Goal: Contribute content: Contribute content

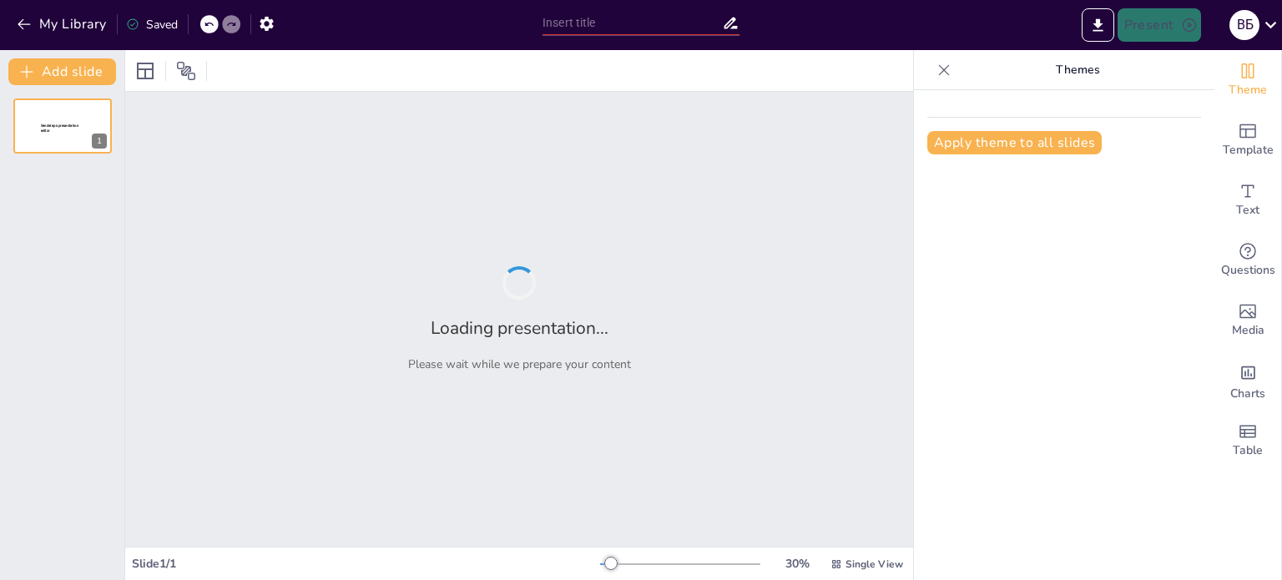
type input "Будова речовини. Рух і взаємодія молекул. [GEOGRAPHIC_DATA]."
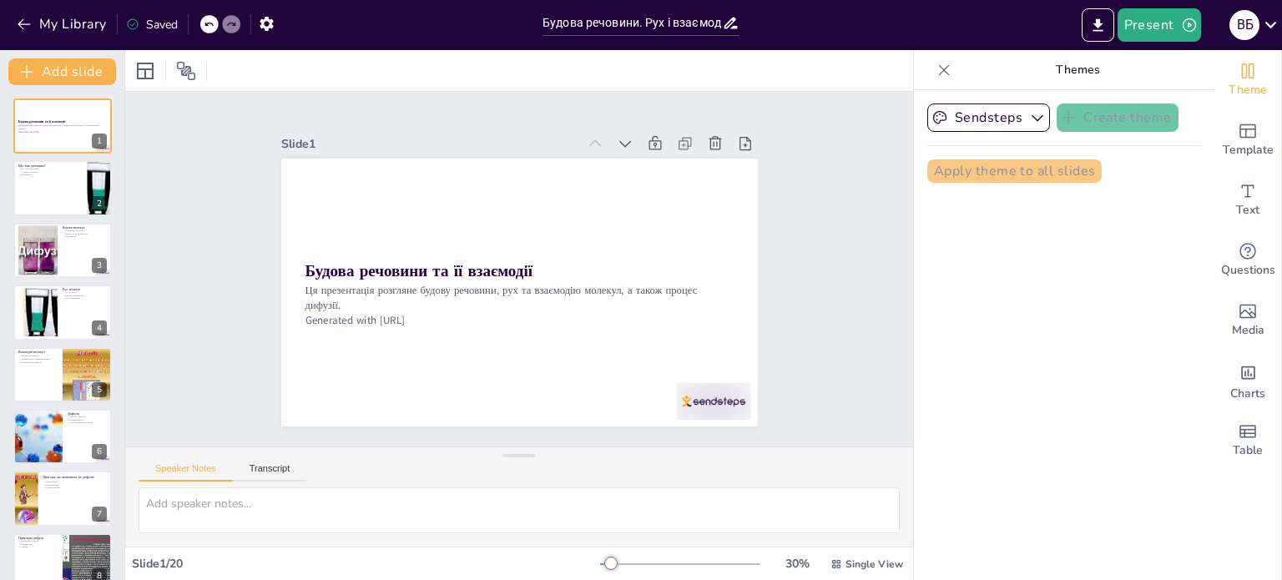
checkbox input "true"
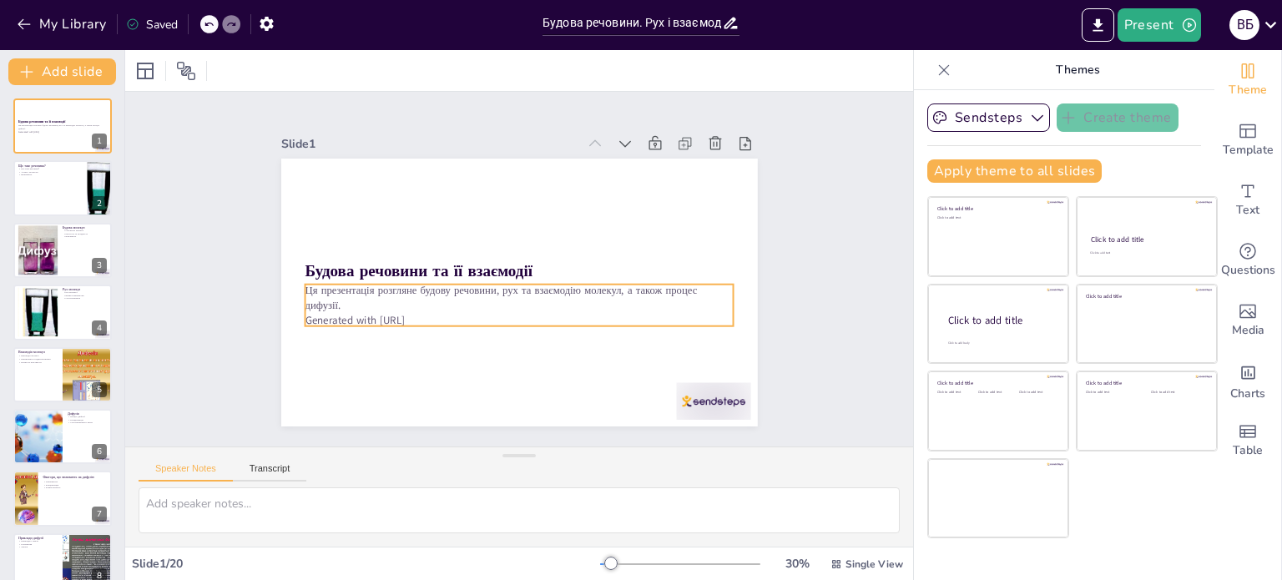
checkbox input "true"
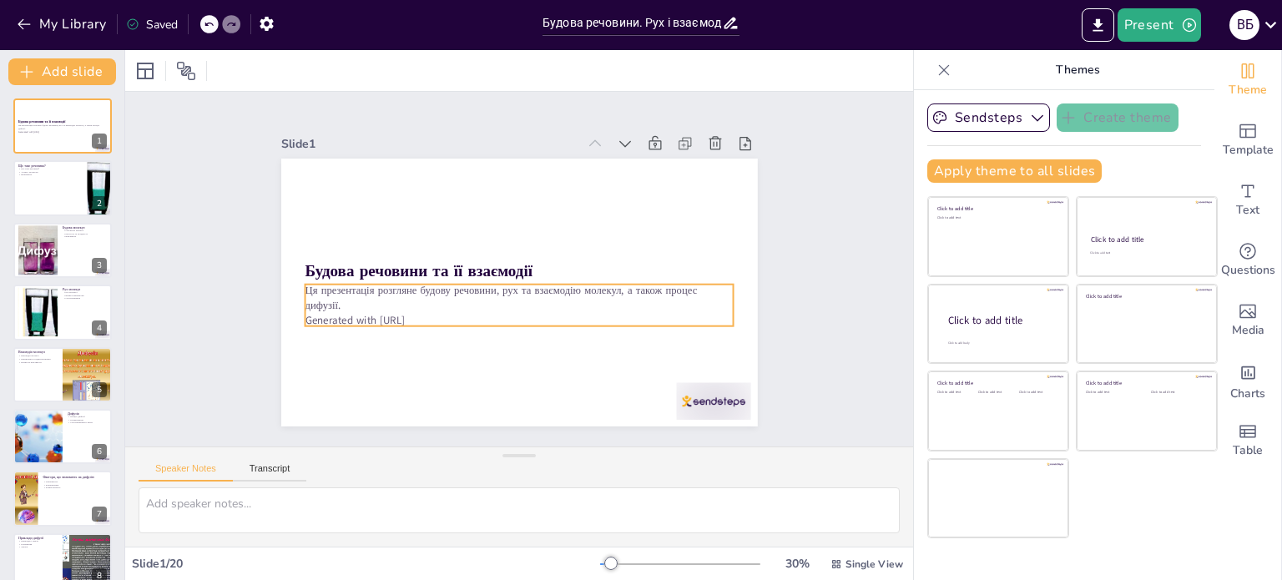
checkbox input "true"
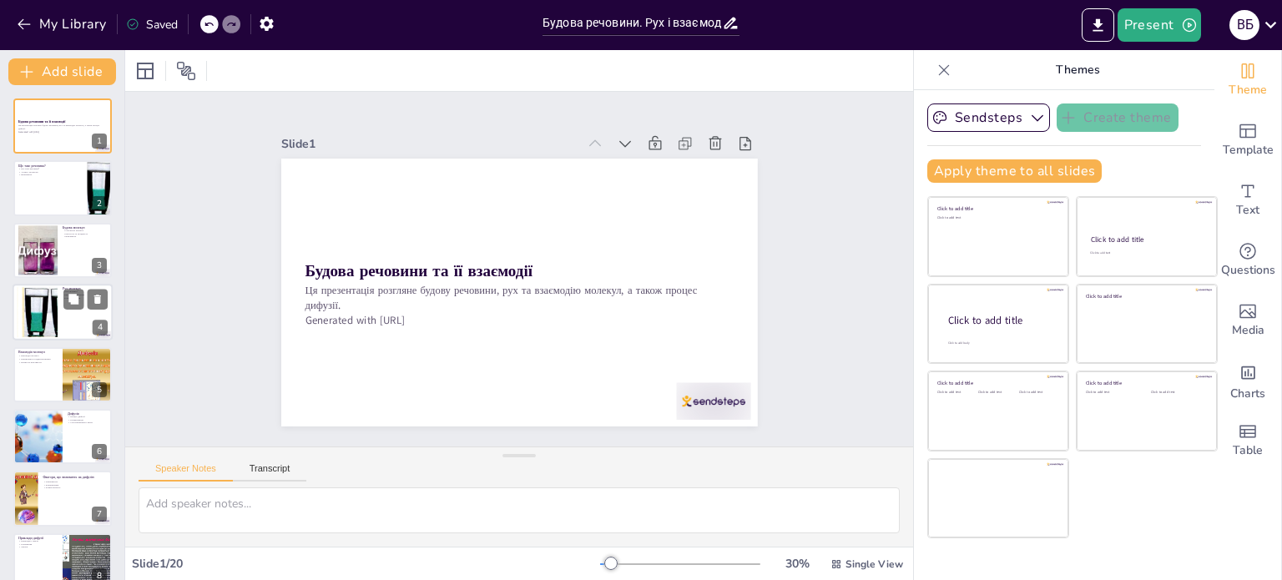
checkbox input "true"
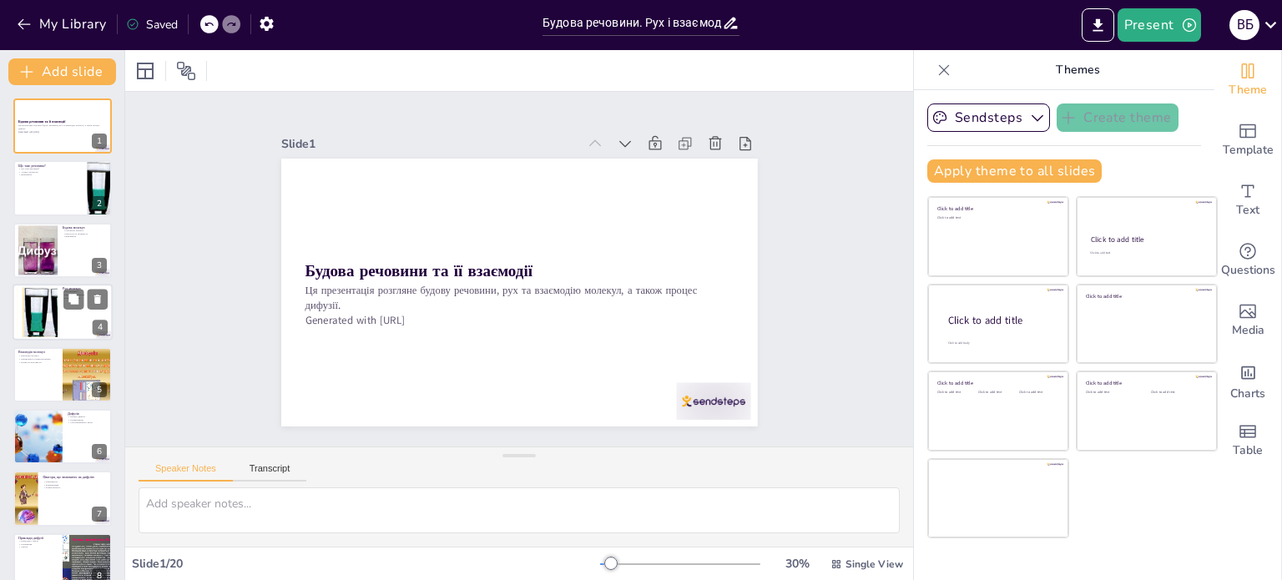
checkbox input "true"
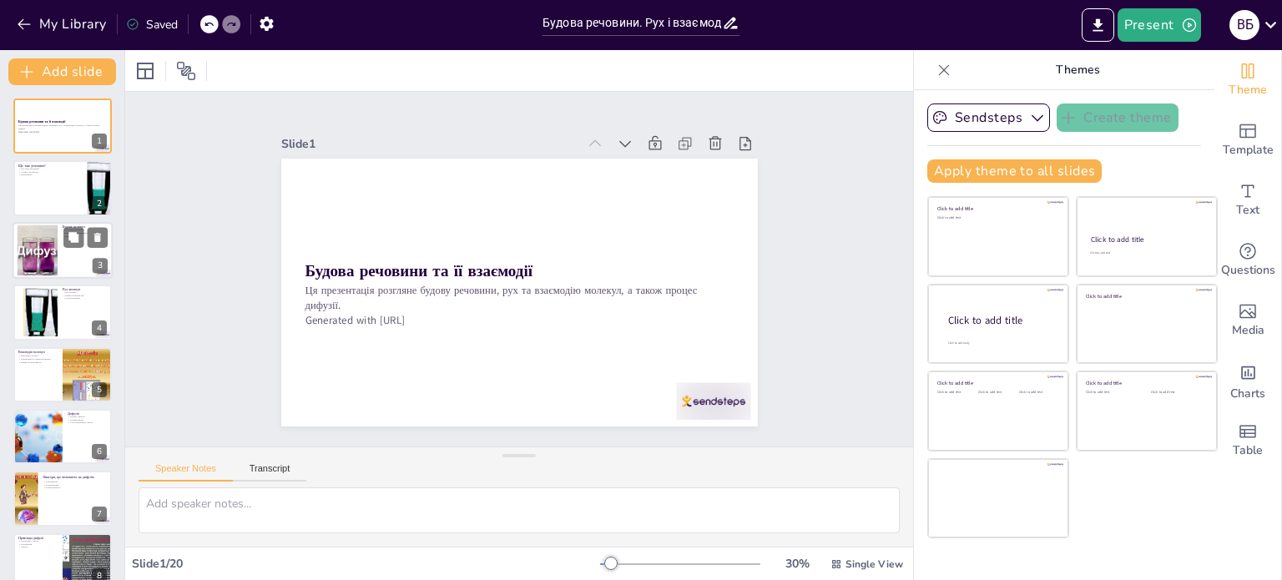
checkbox input "true"
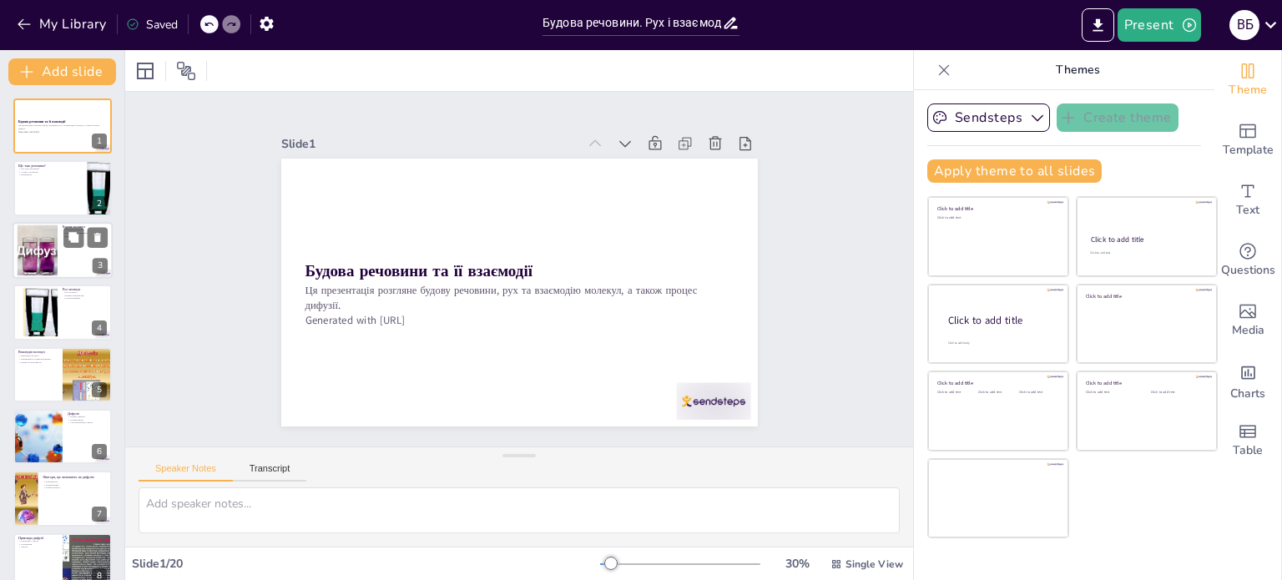
checkbox input "true"
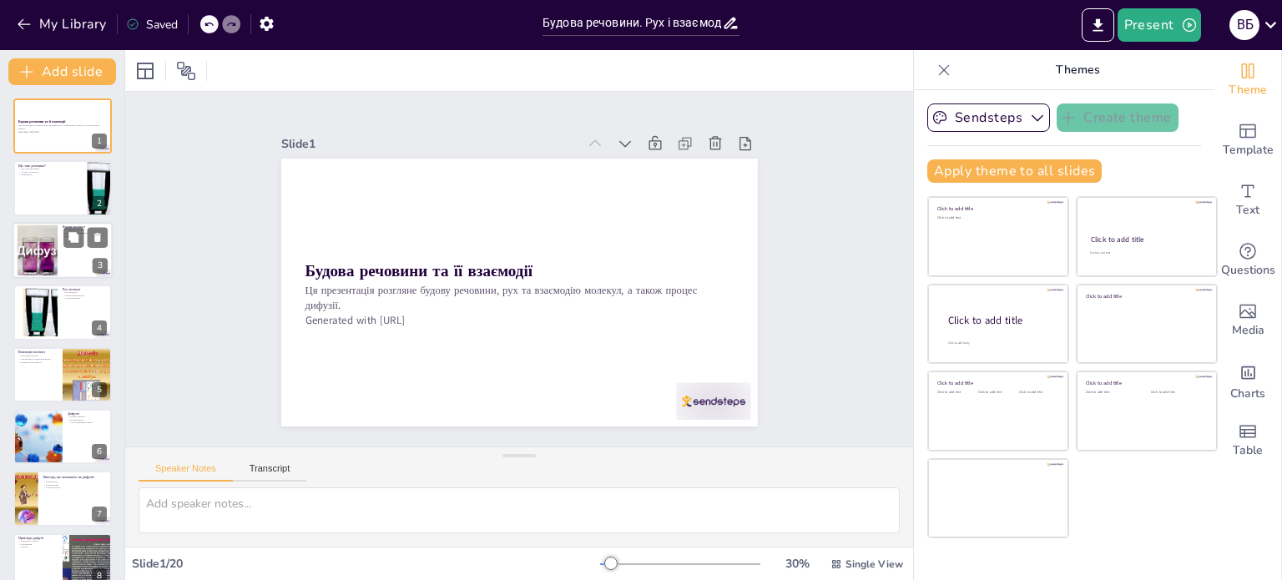
checkbox input "true"
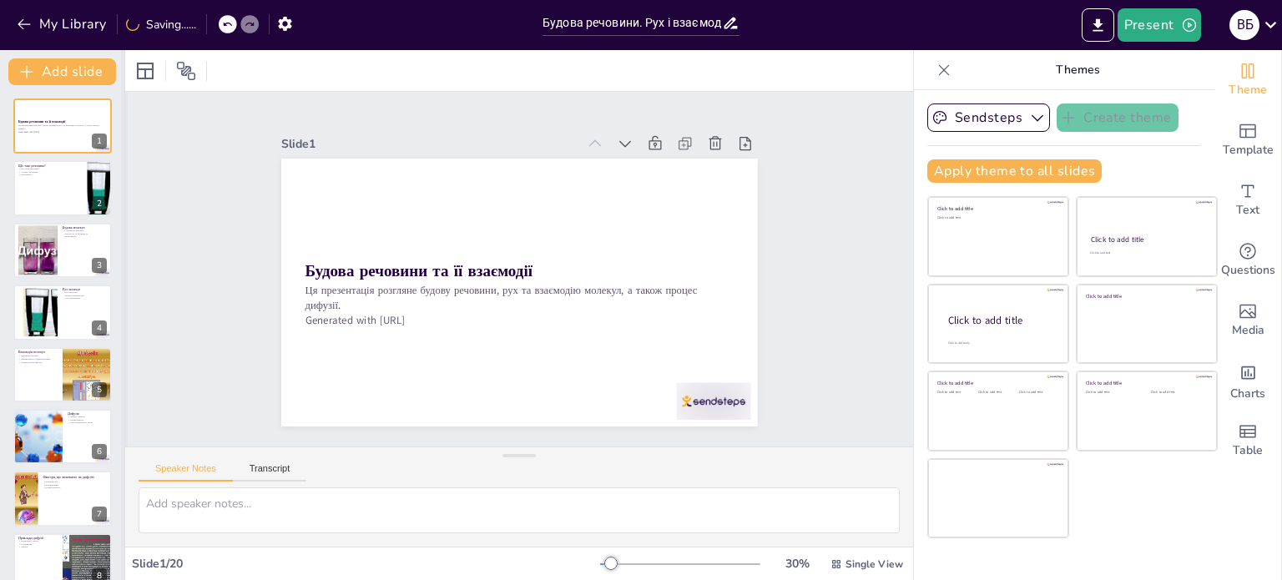
checkbox input "true"
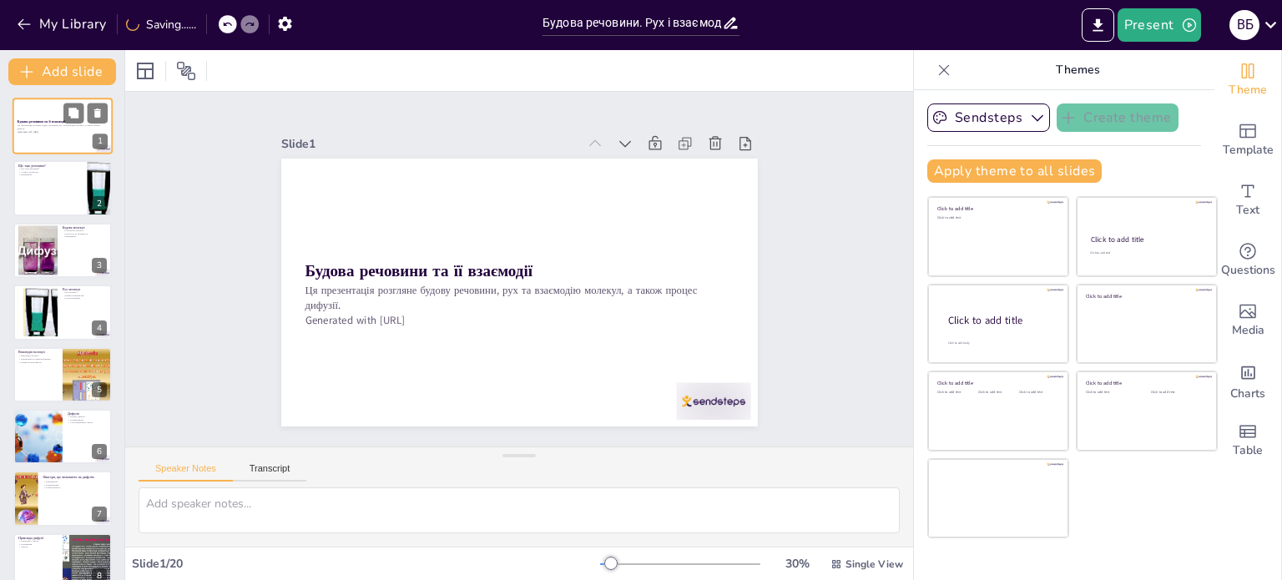
checkbox input "true"
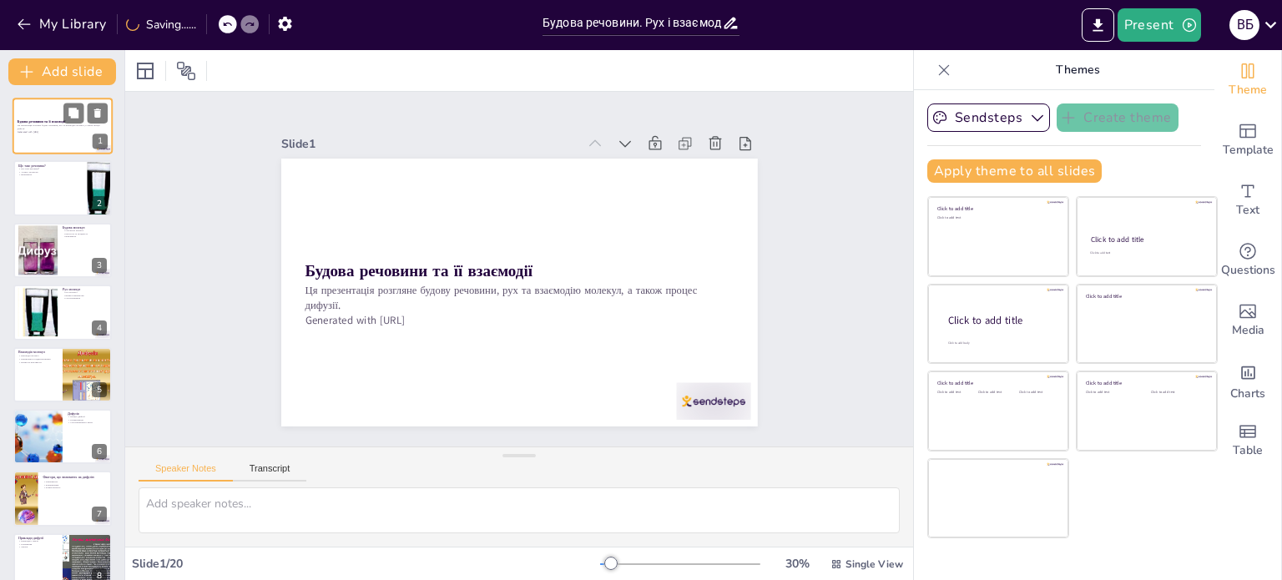
checkbox input "true"
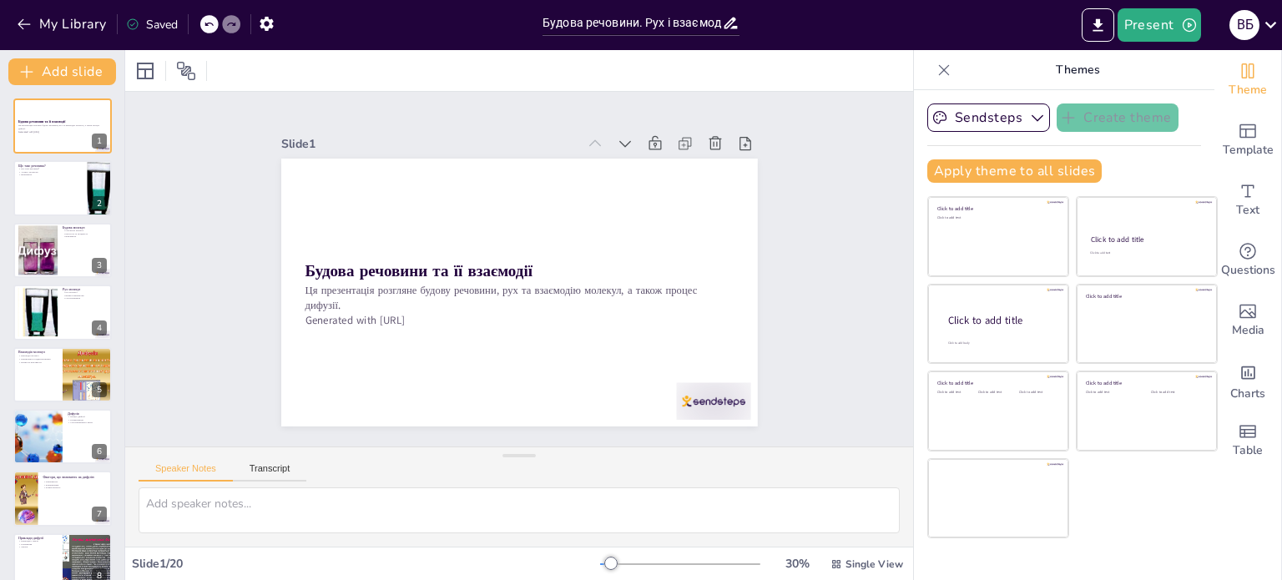
checkbox input "true"
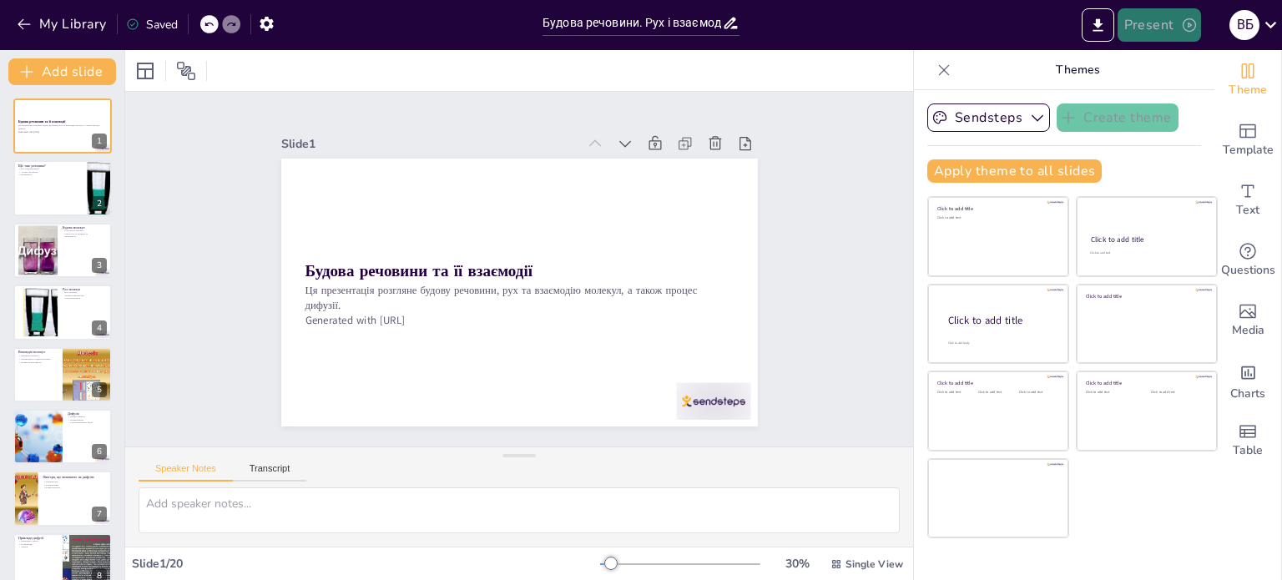
click at [1142, 27] on button "Present" at bounding box center [1158, 24] width 83 height 33
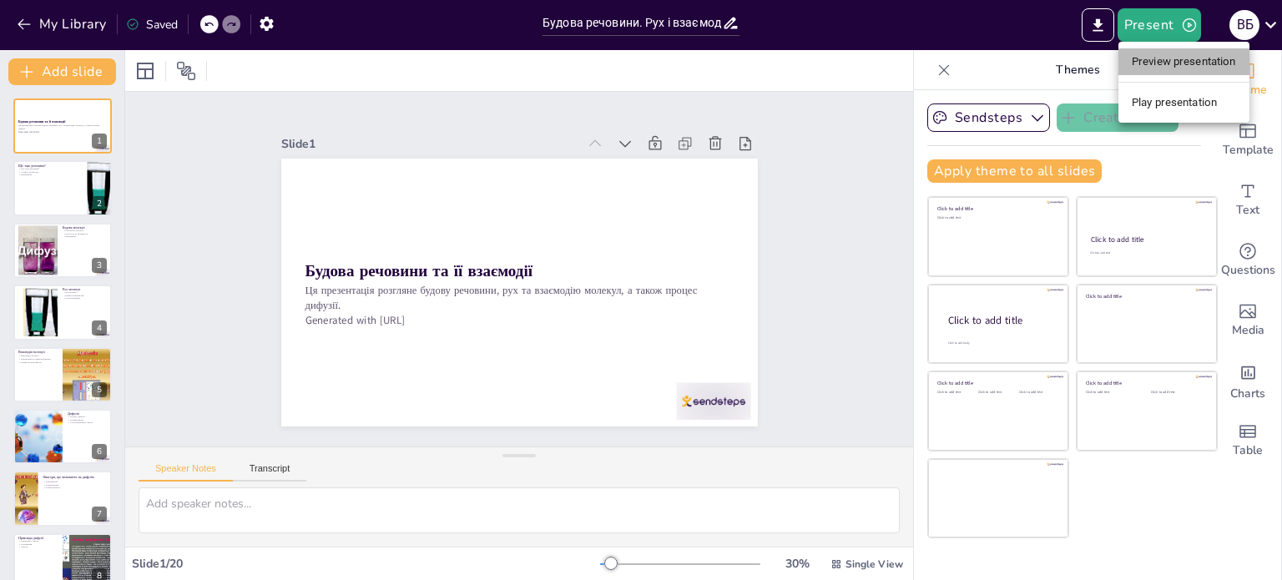
click at [1169, 59] on li "Preview presentation" at bounding box center [1183, 61] width 131 height 27
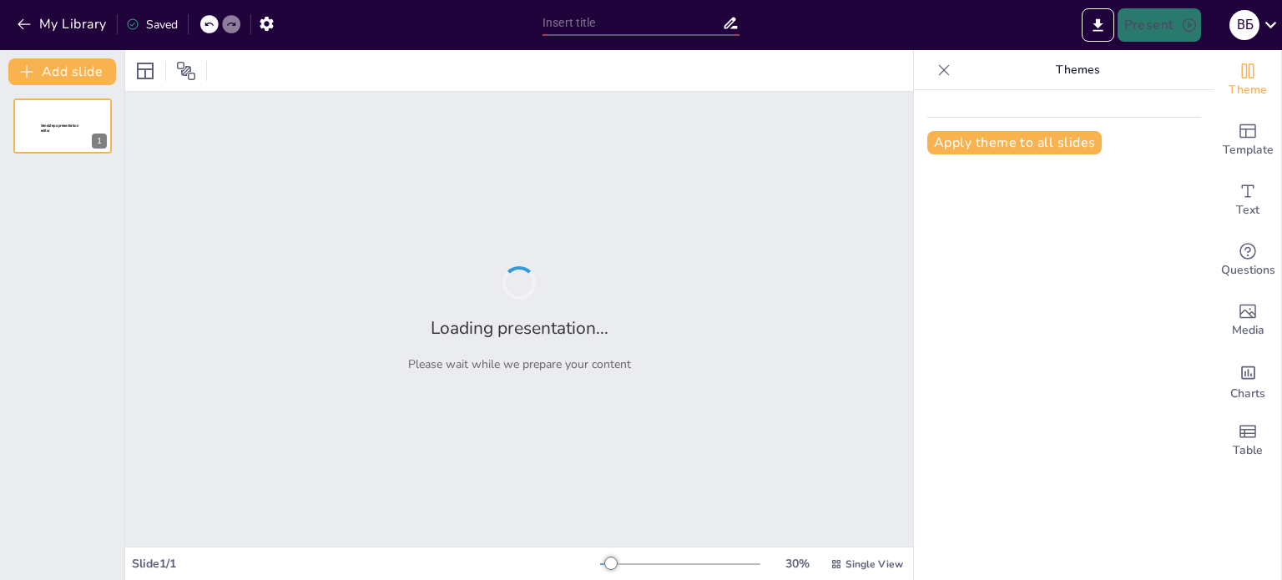
type input "Будова речовини. Рух і взаємодія молекул. [GEOGRAPHIC_DATA]."
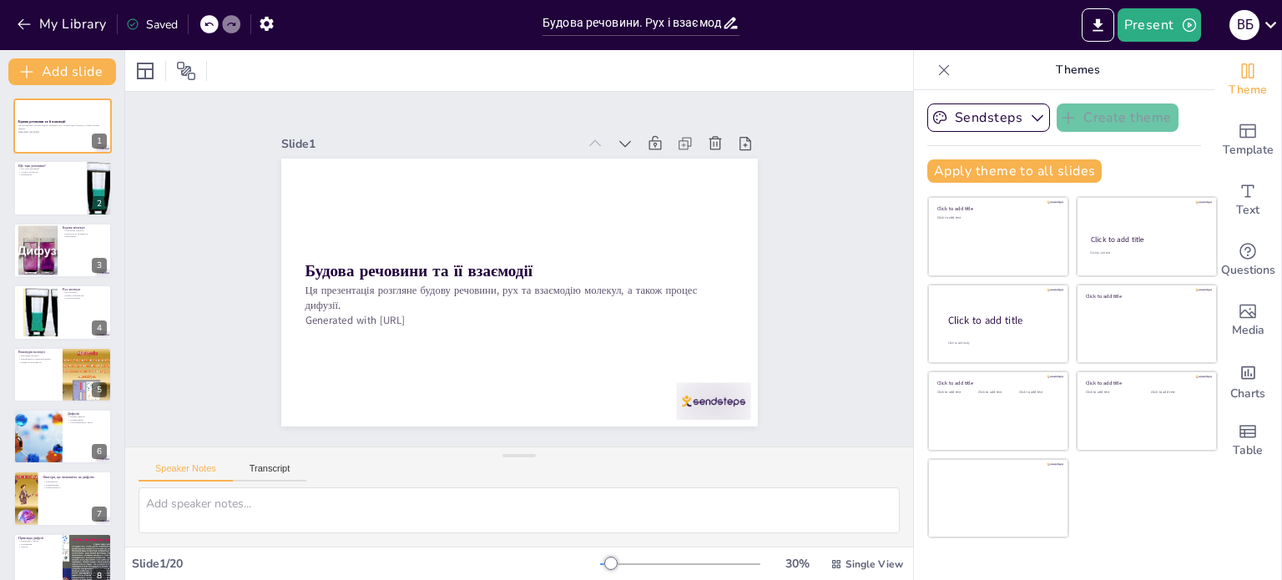
checkbox input "true"
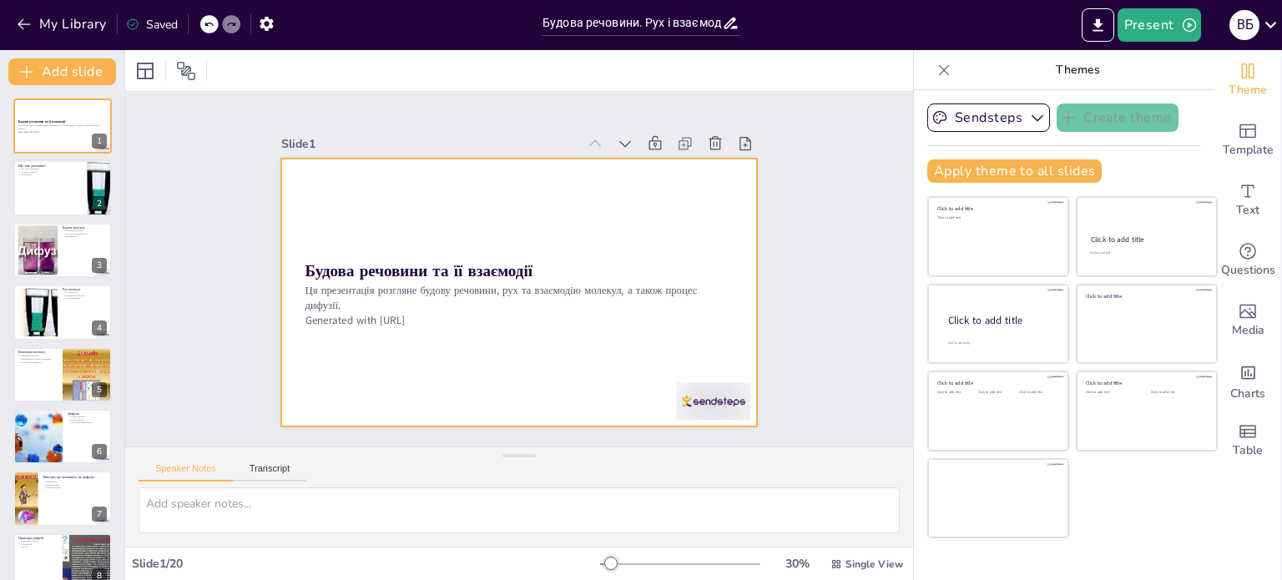
checkbox input "true"
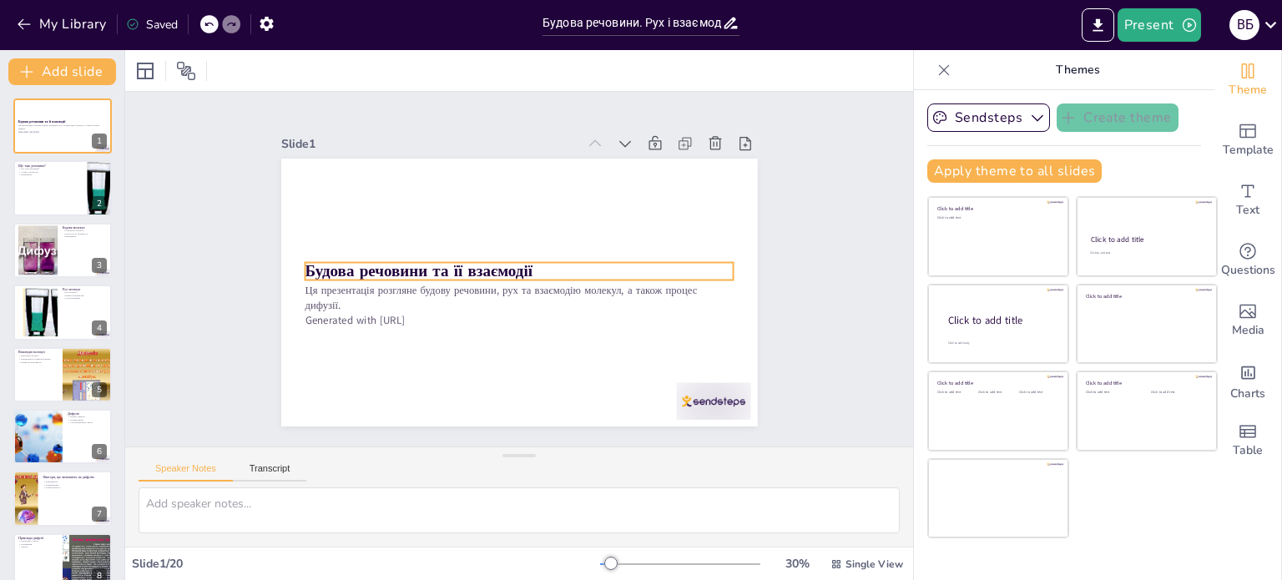
checkbox input "true"
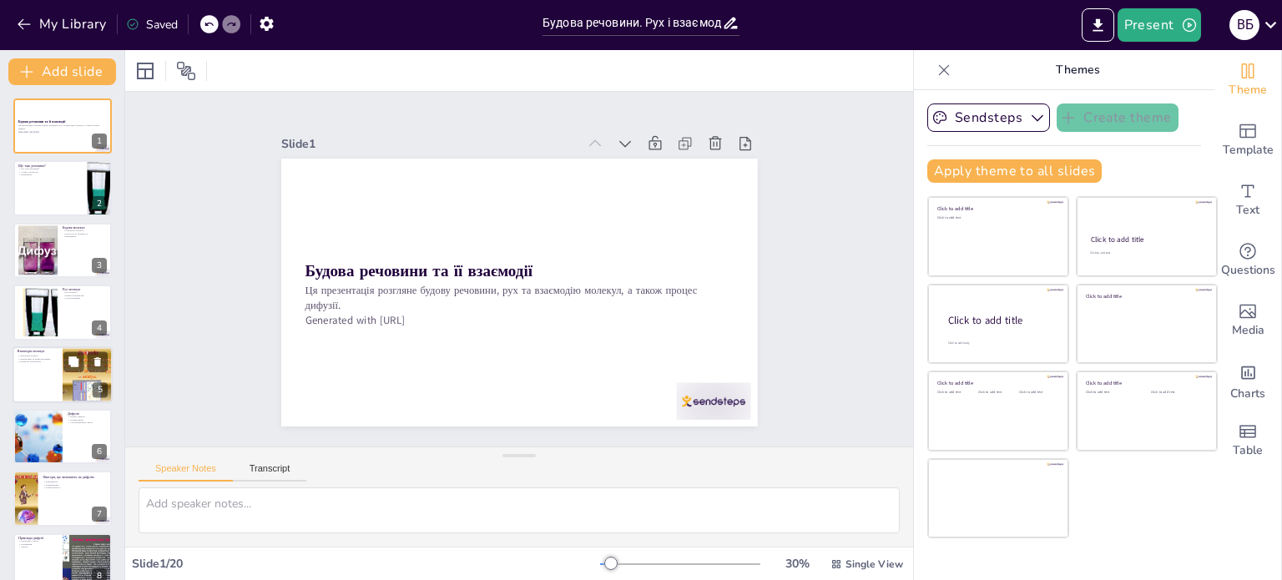
checkbox input "true"
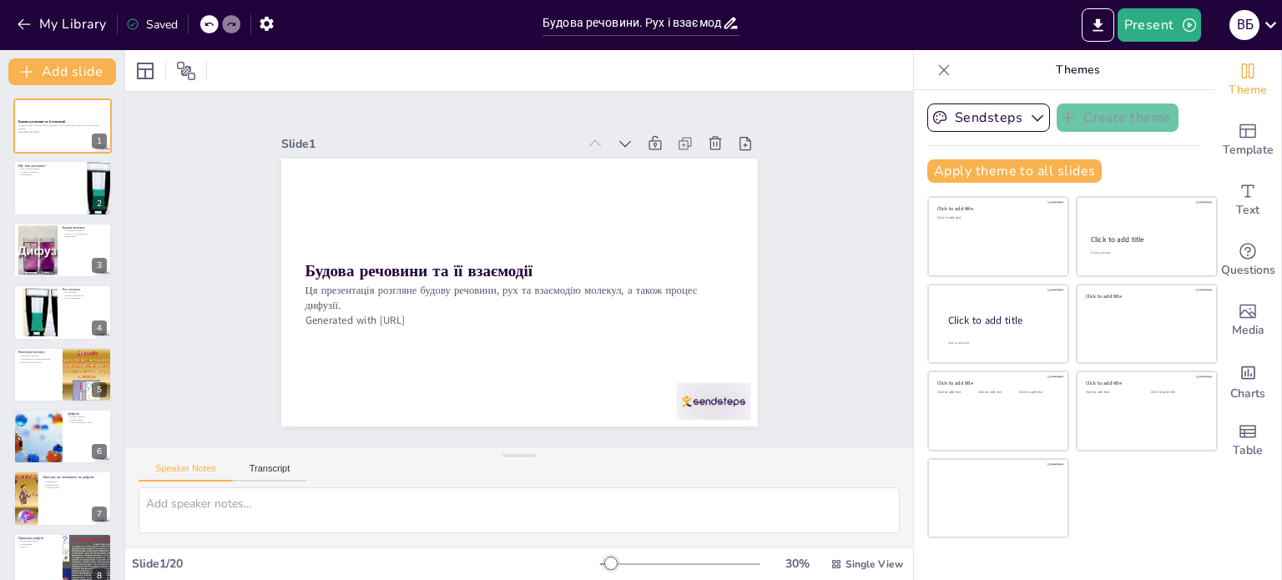
checkbox input "true"
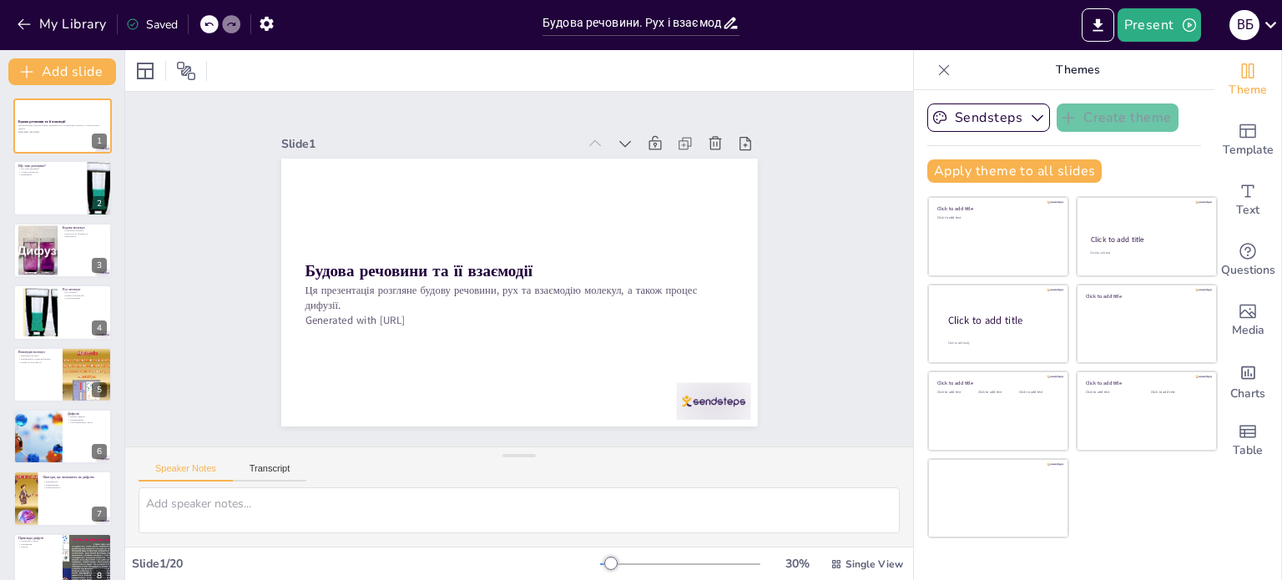
checkbox input "true"
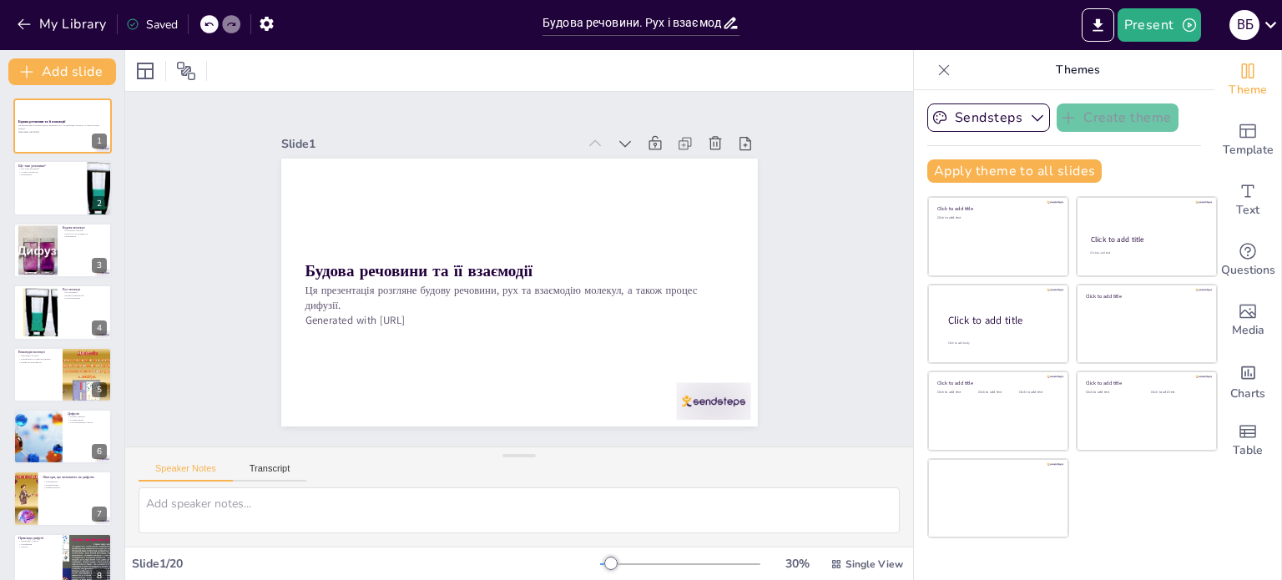
checkbox input "true"
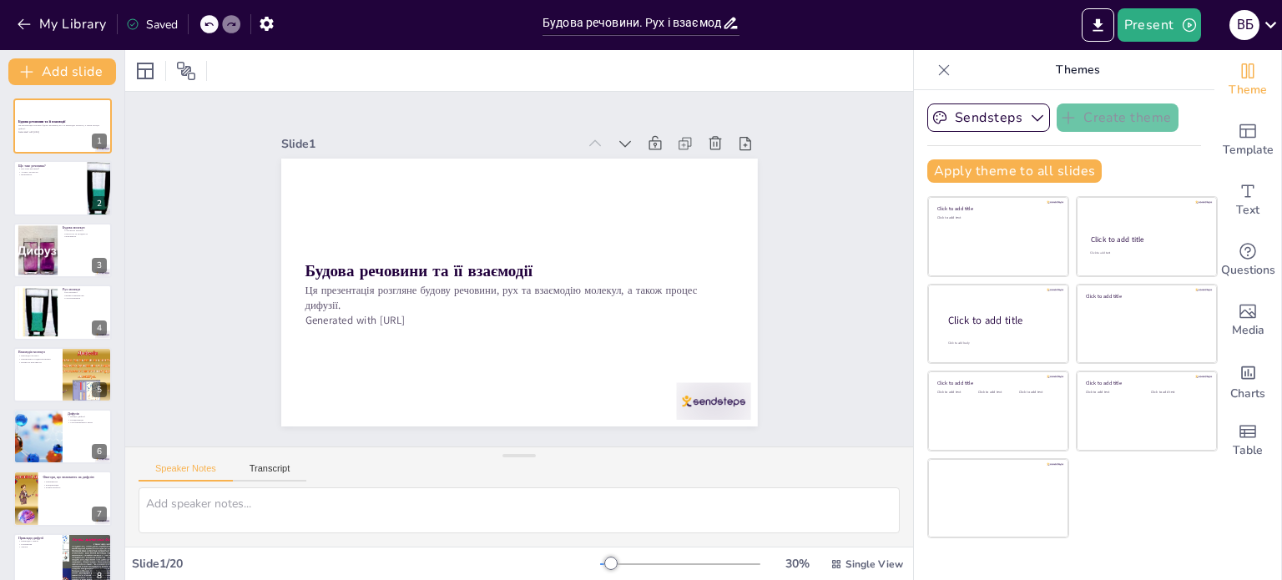
checkbox input "true"
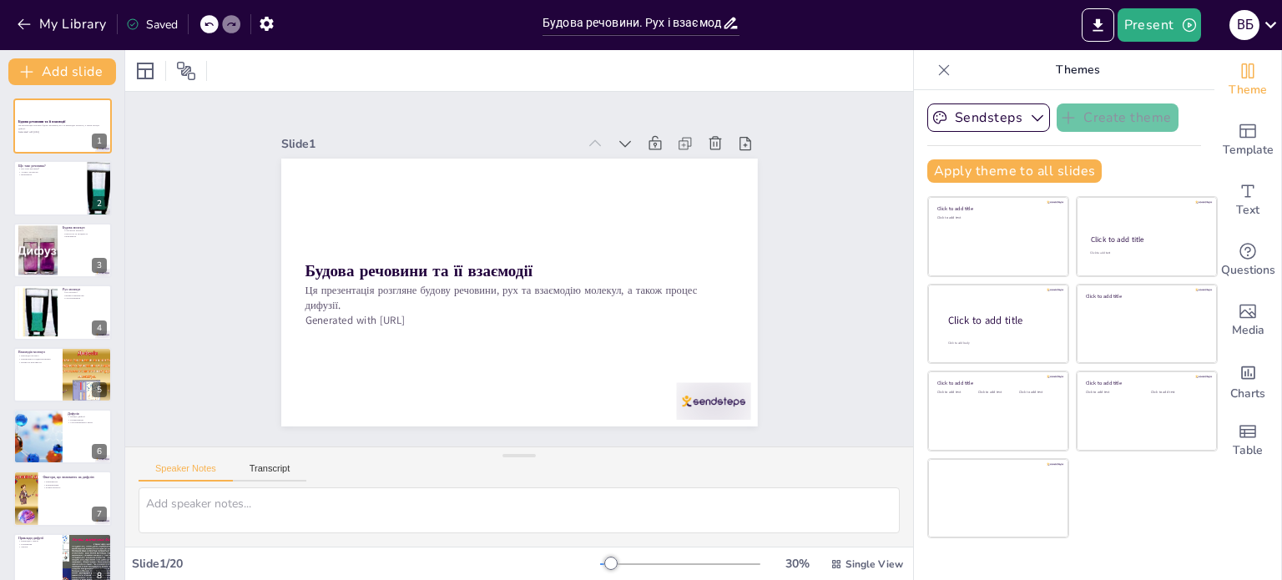
checkbox input "true"
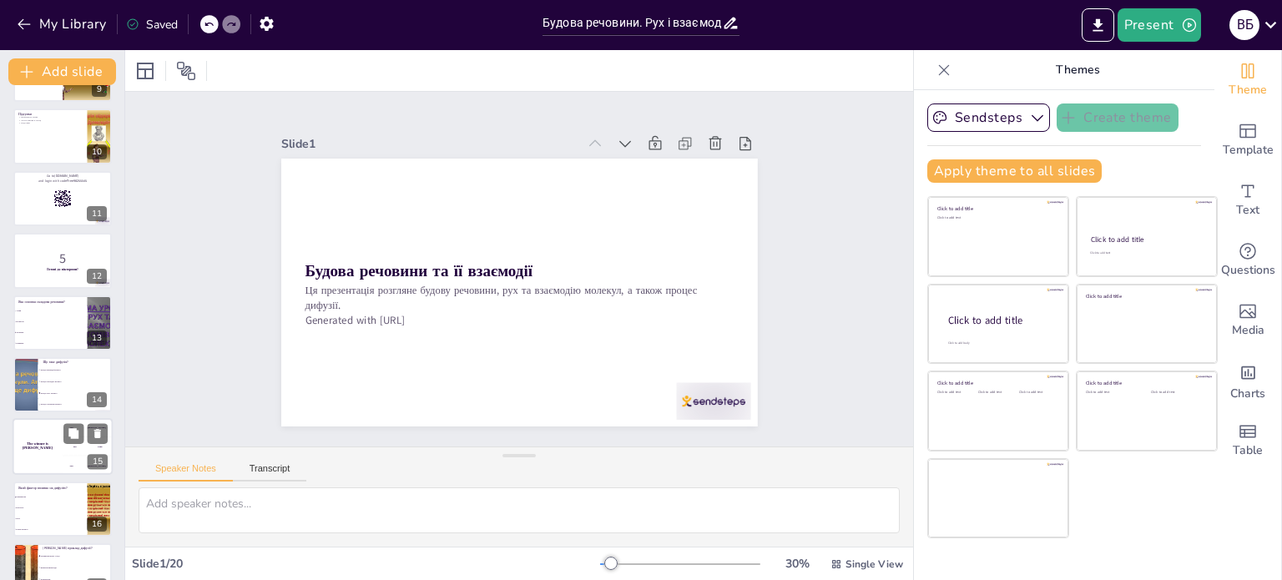
checkbox input "true"
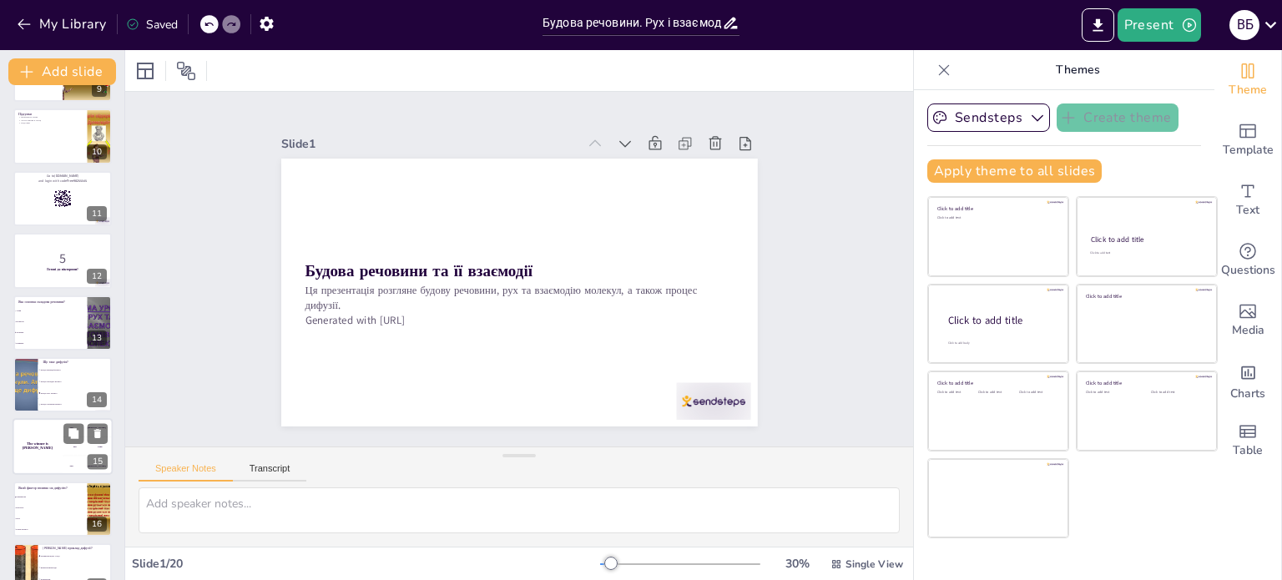
checkbox input "true"
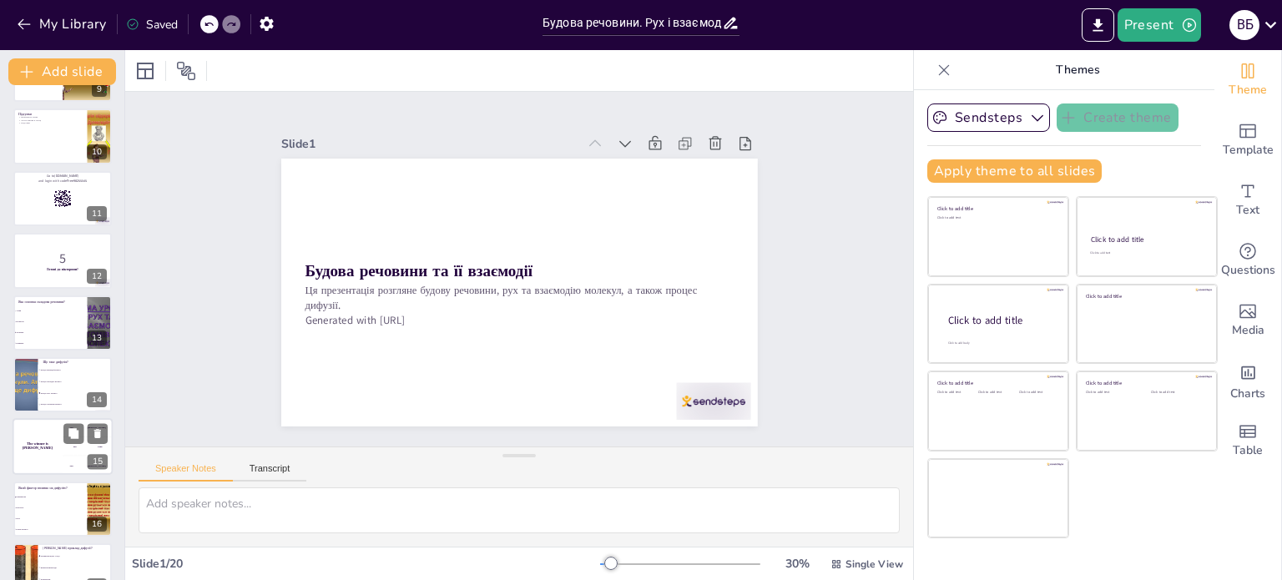
checkbox input "true"
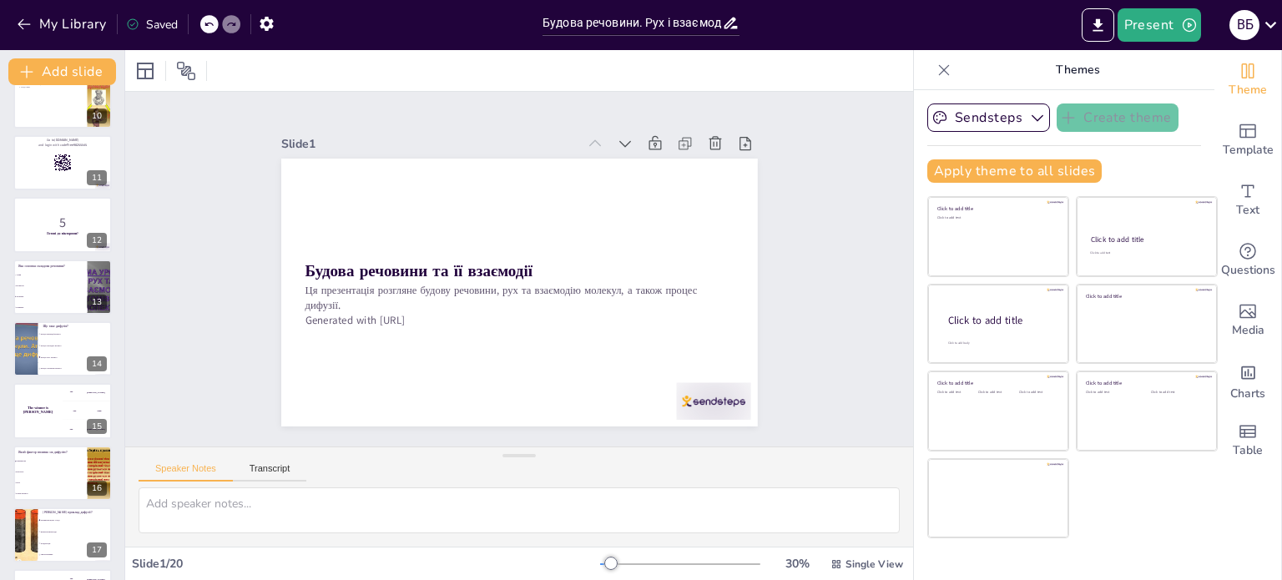
checkbox input "true"
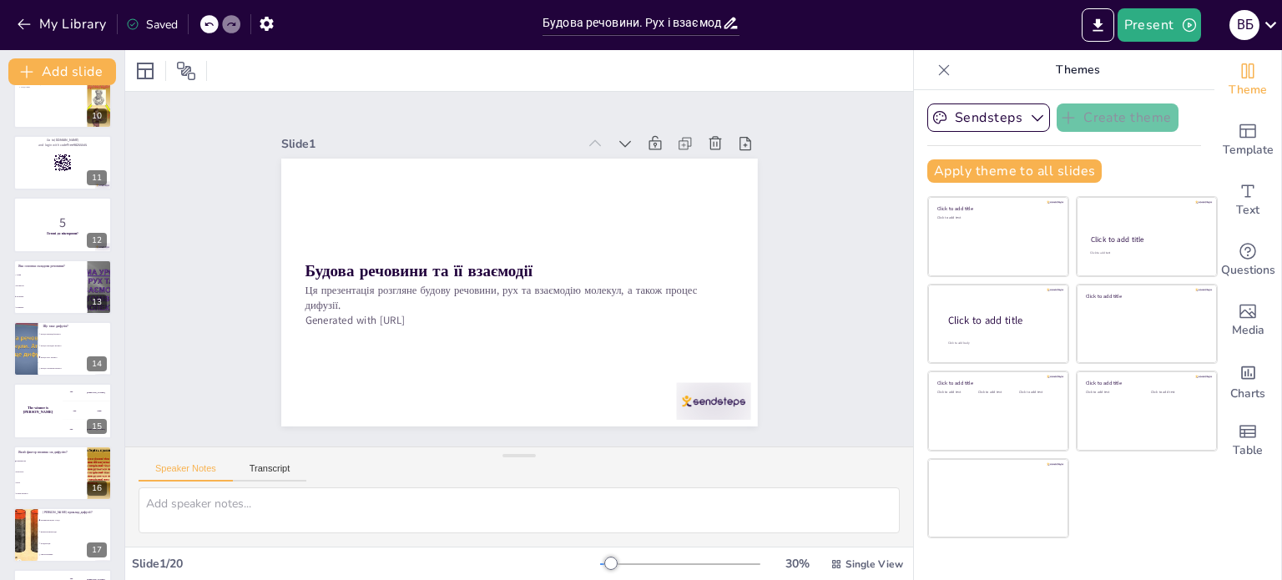
checkbox input "true"
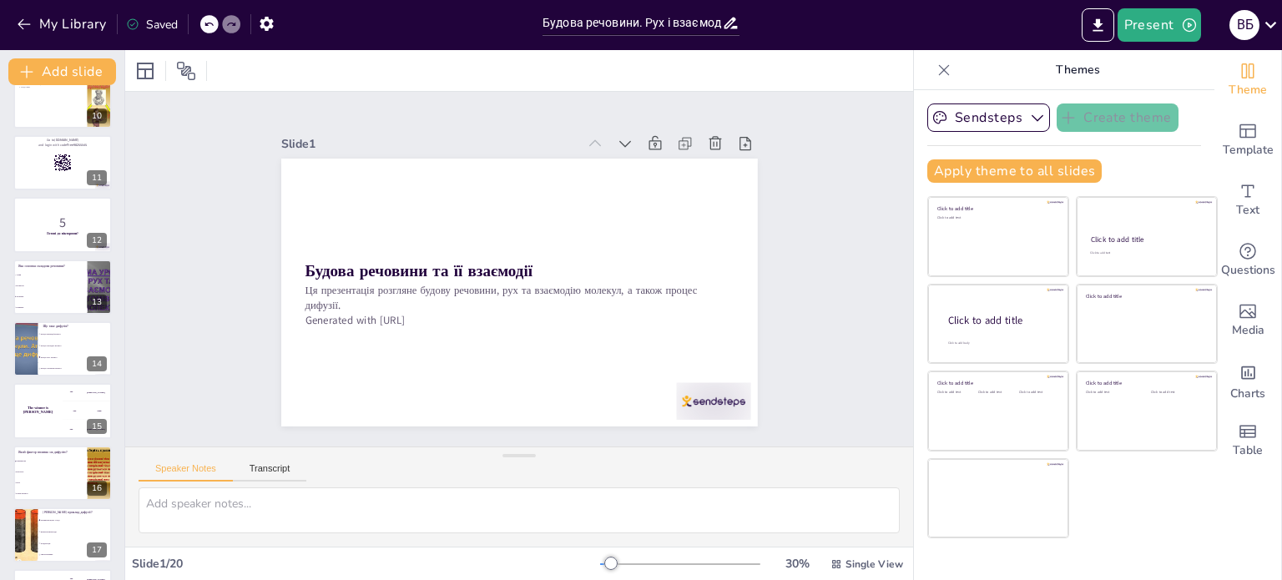
checkbox input "true"
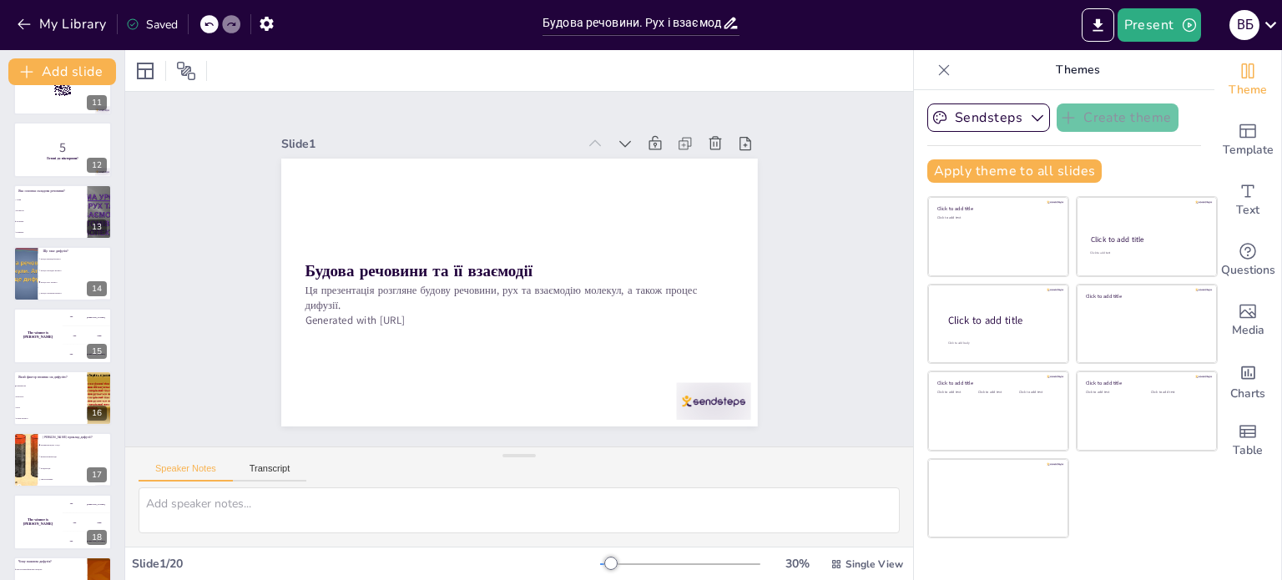
checkbox input "true"
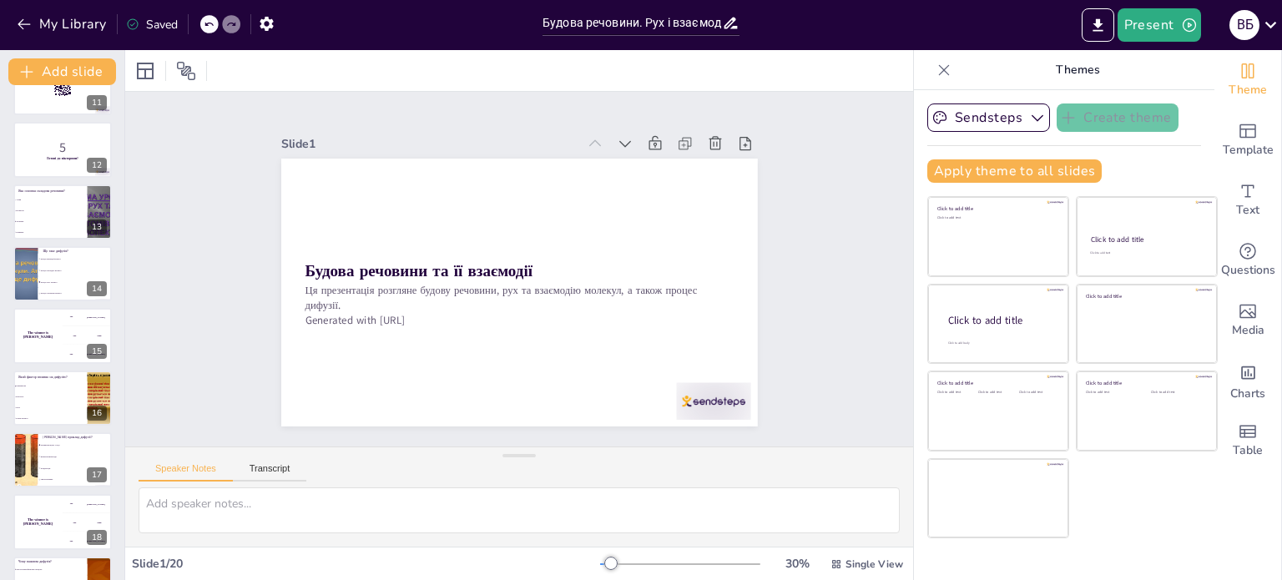
checkbox input "true"
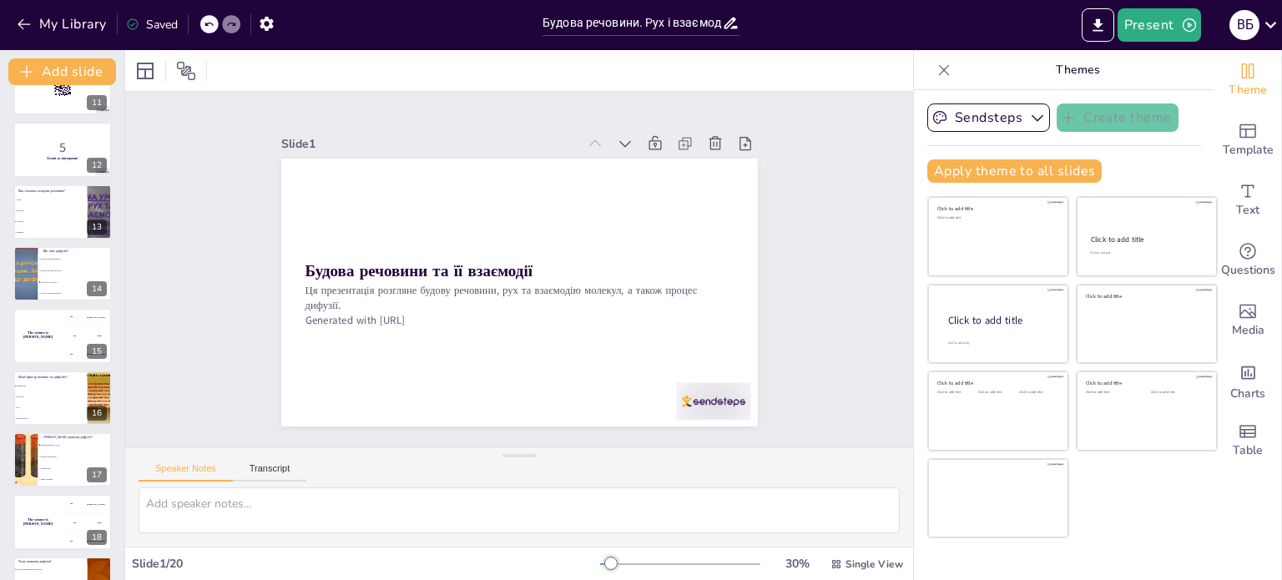
checkbox input "true"
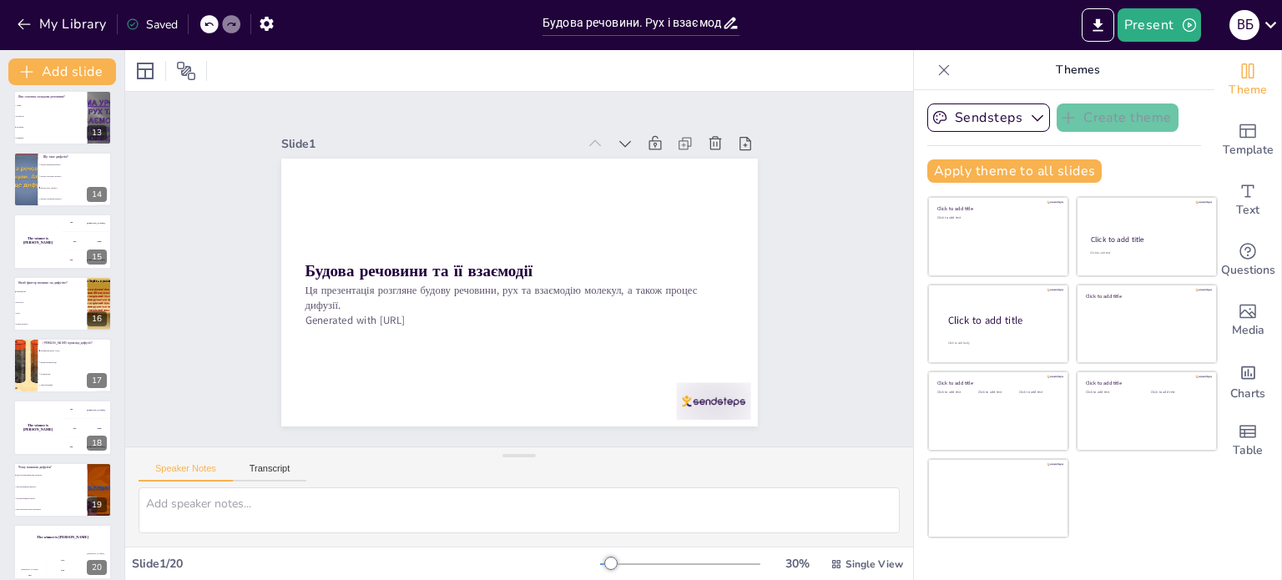
checkbox input "true"
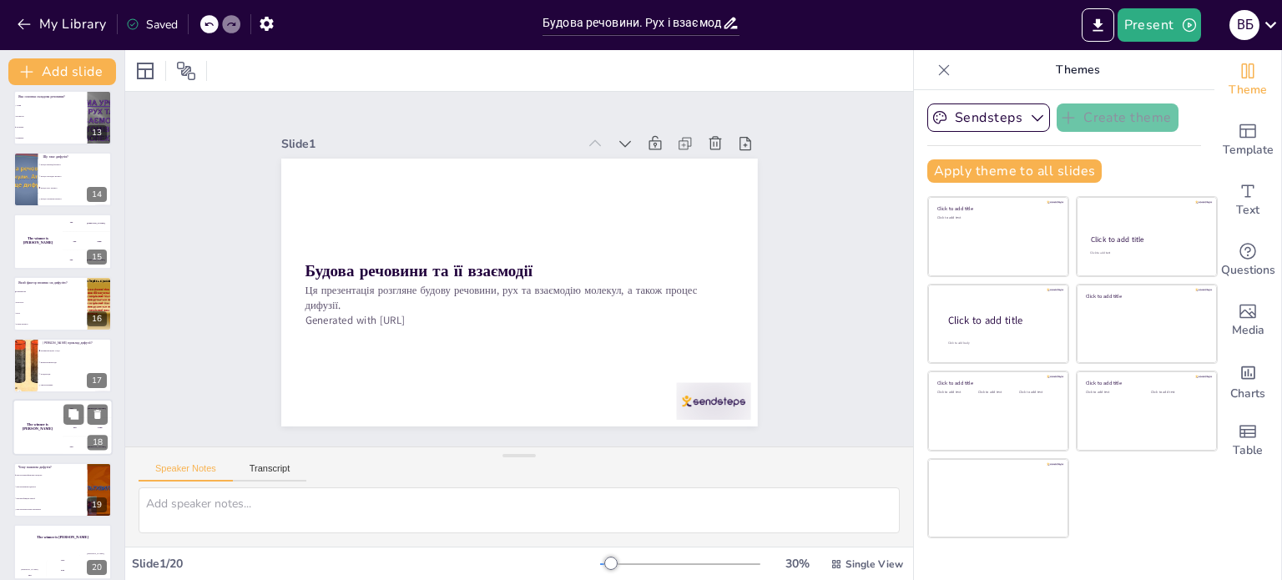
checkbox input "true"
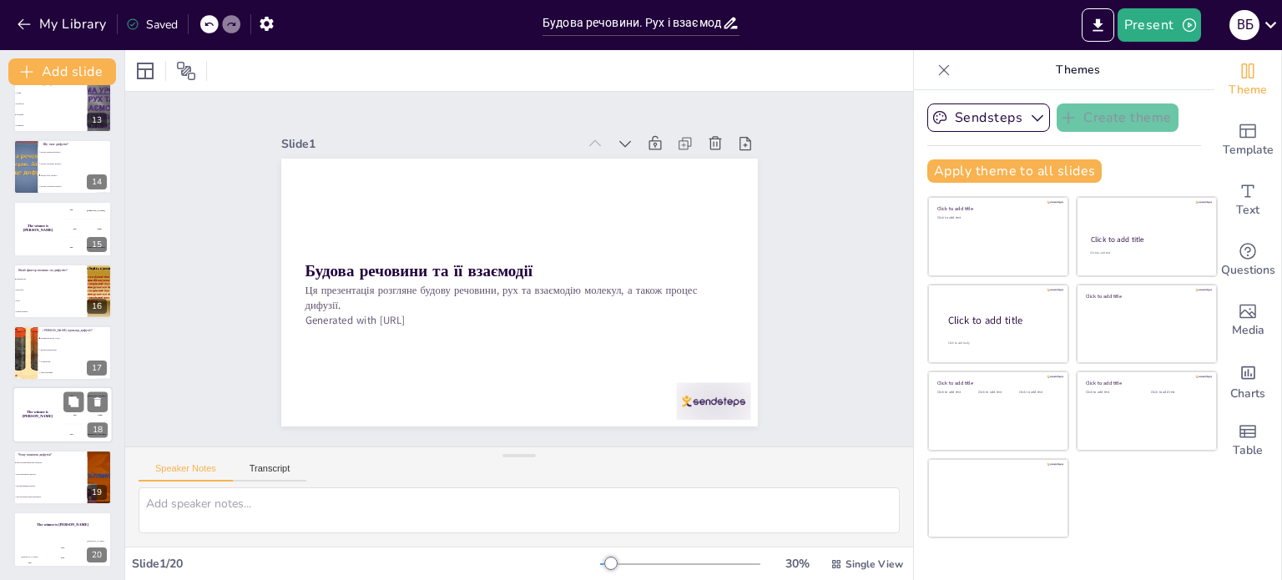
checkbox input "true"
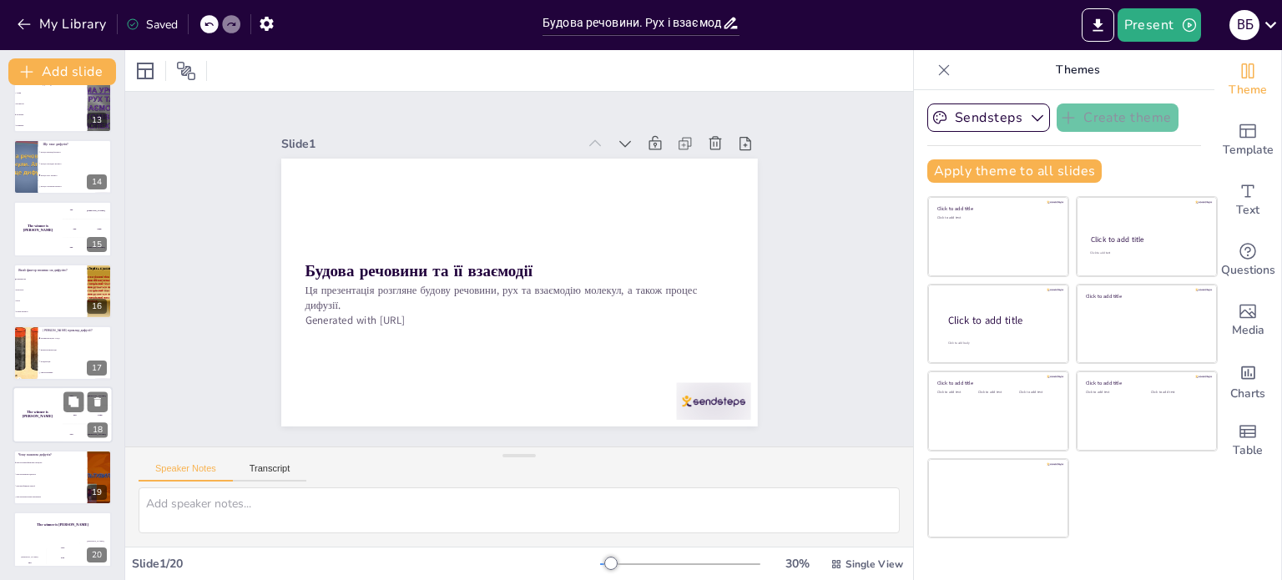
checkbox input "true"
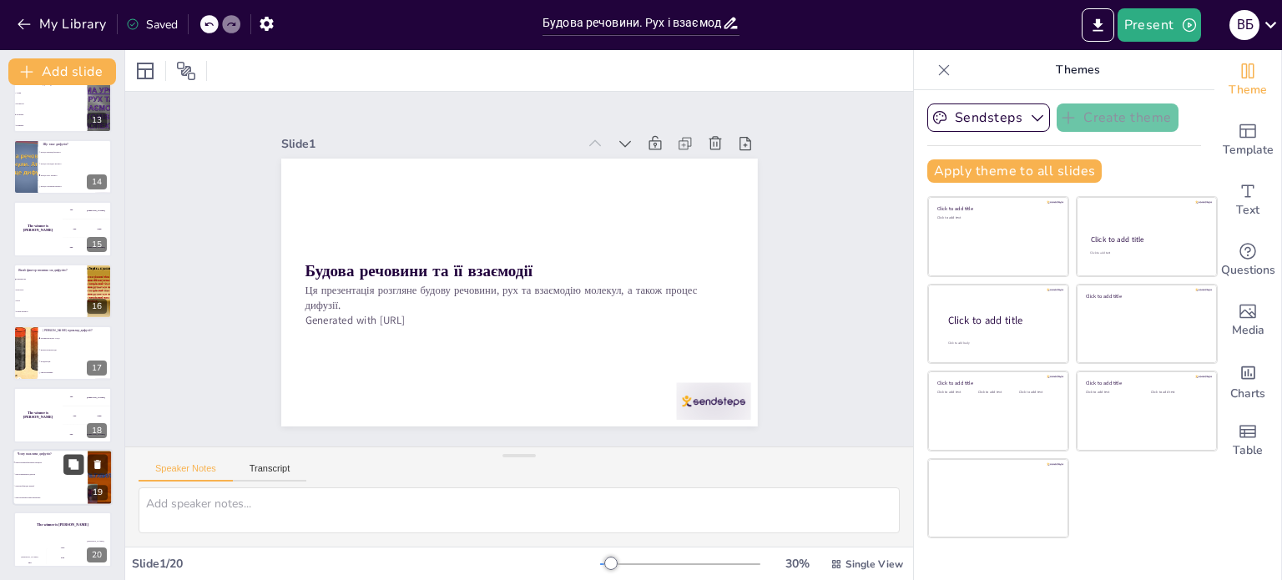
checkbox input "true"
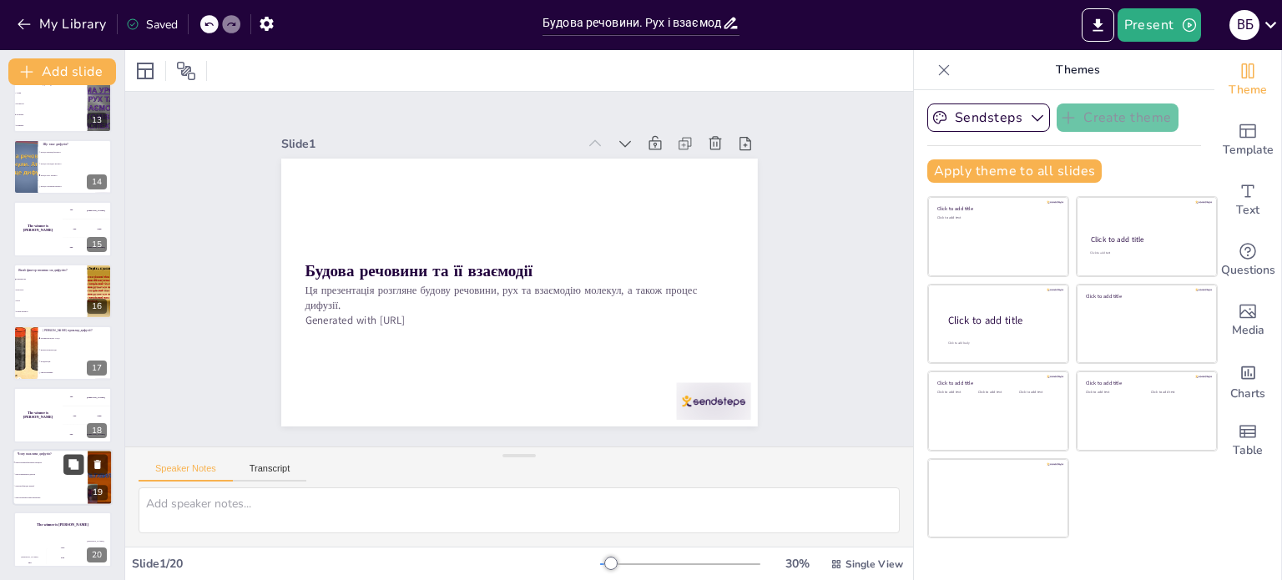
checkbox input "true"
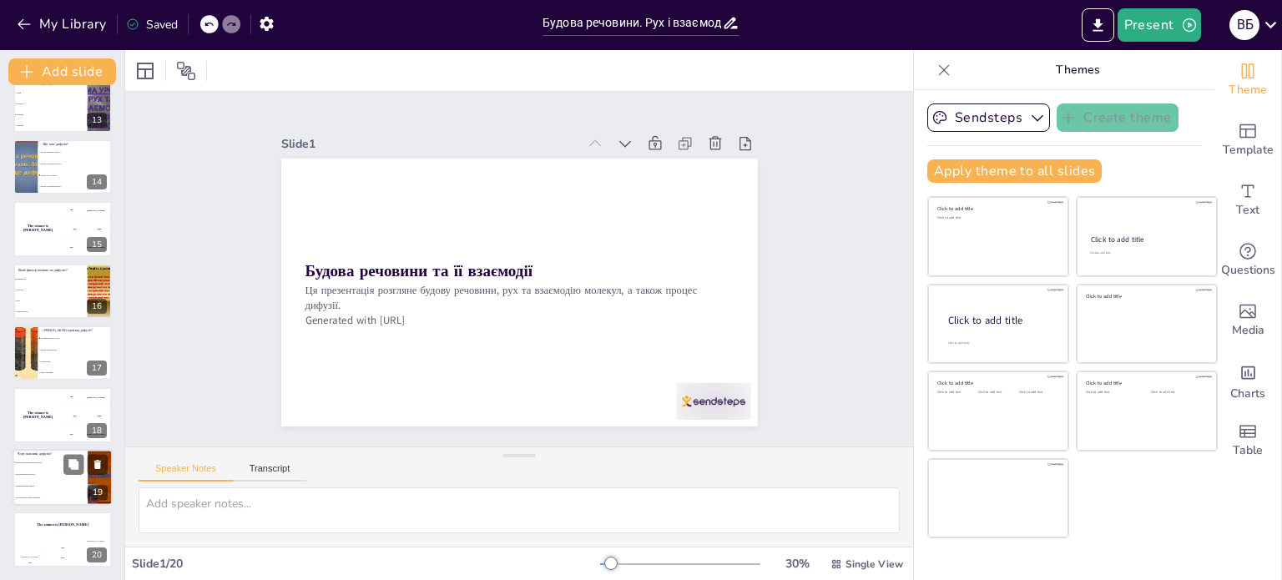
checkbox input "true"
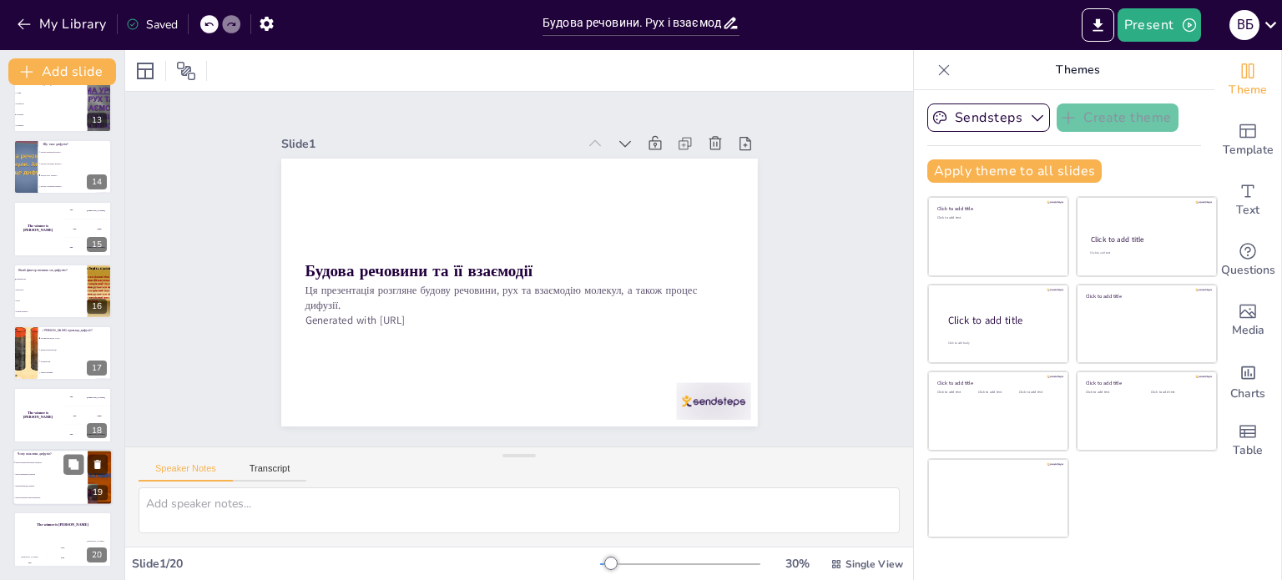
checkbox input "true"
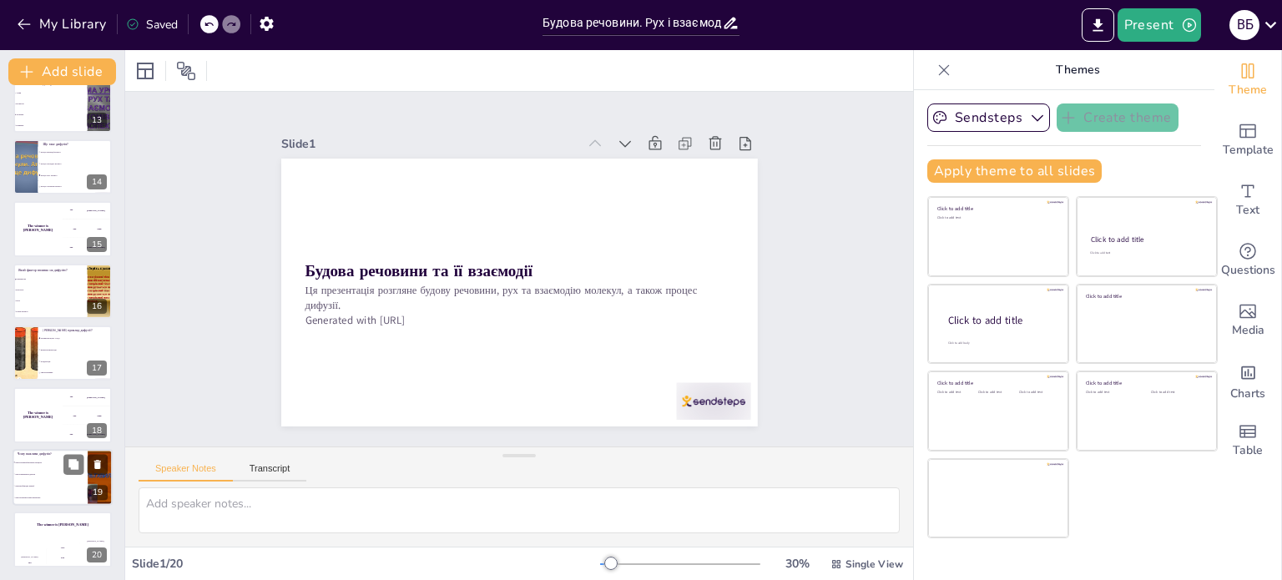
checkbox input "true"
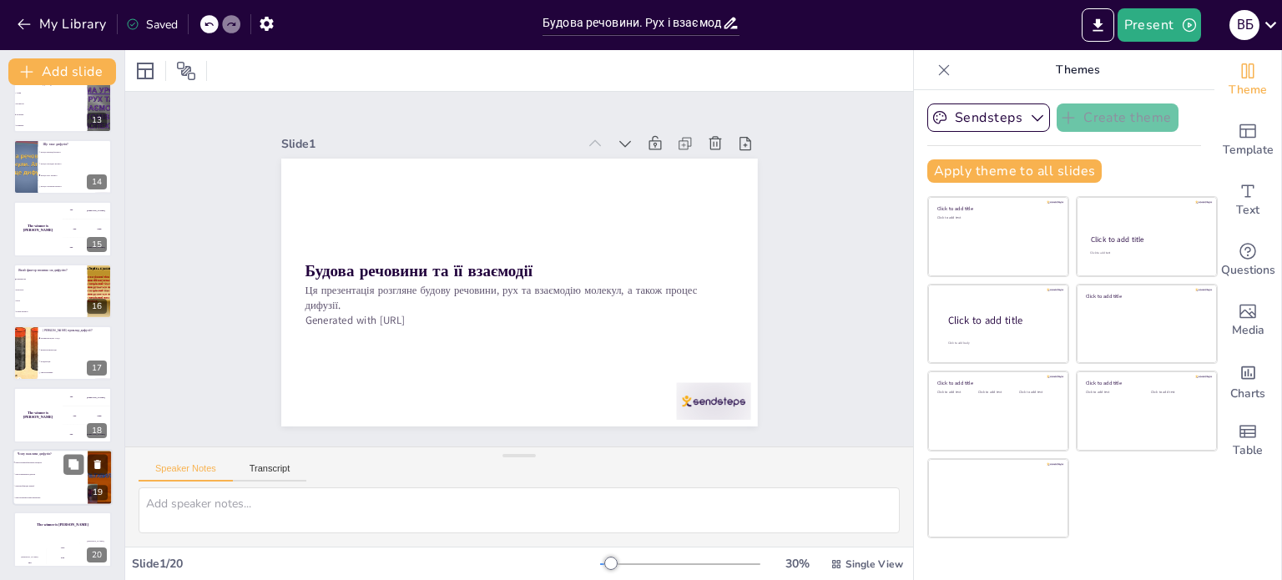
click at [64, 500] on li "Для створення нових матеріалів" at bounding box center [50, 498] width 75 height 12
checkbox input "true"
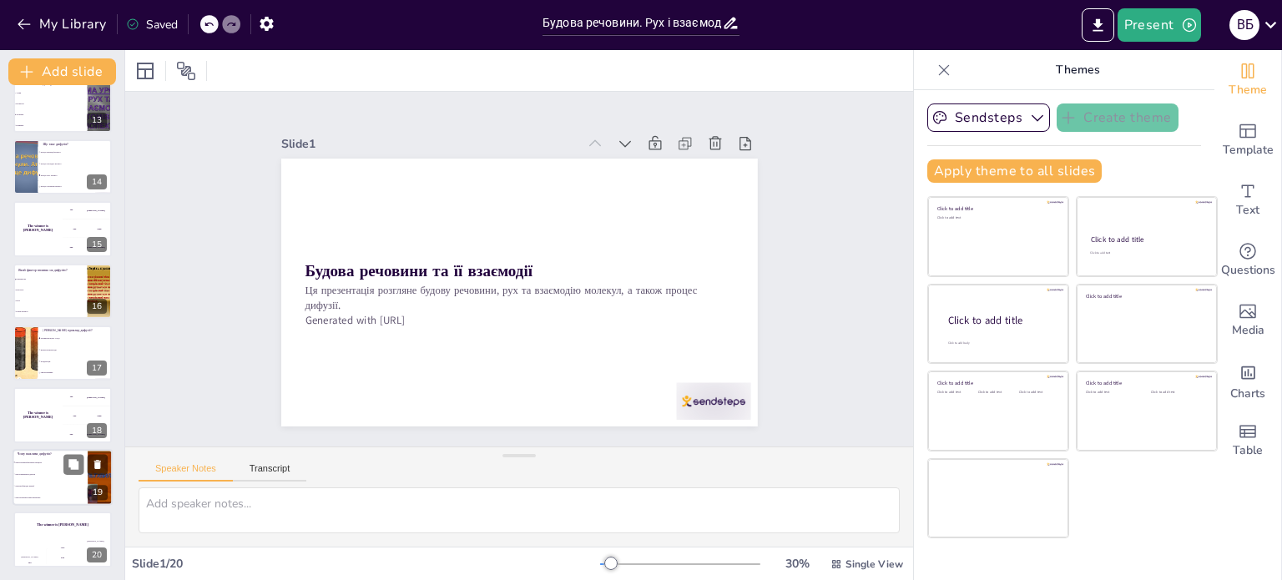
checkbox input "true"
type textarea "Правильна відповідь - "Для розуміння фізичних процесів". Це узгоджується зі змі…"
checkbox input "true"
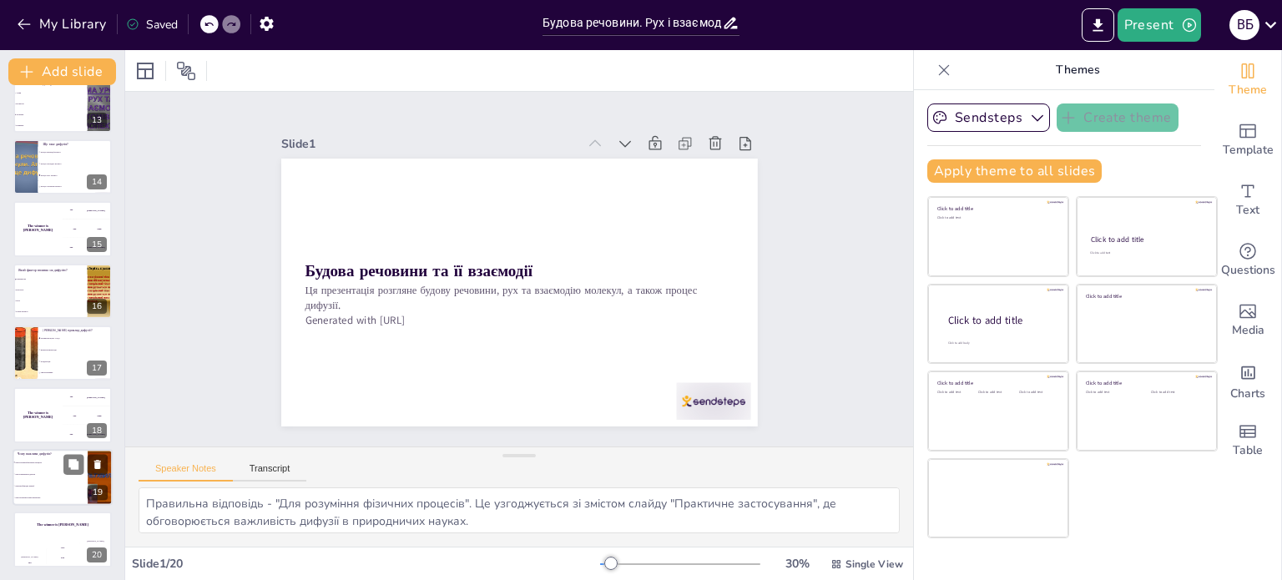
checkbox input "true"
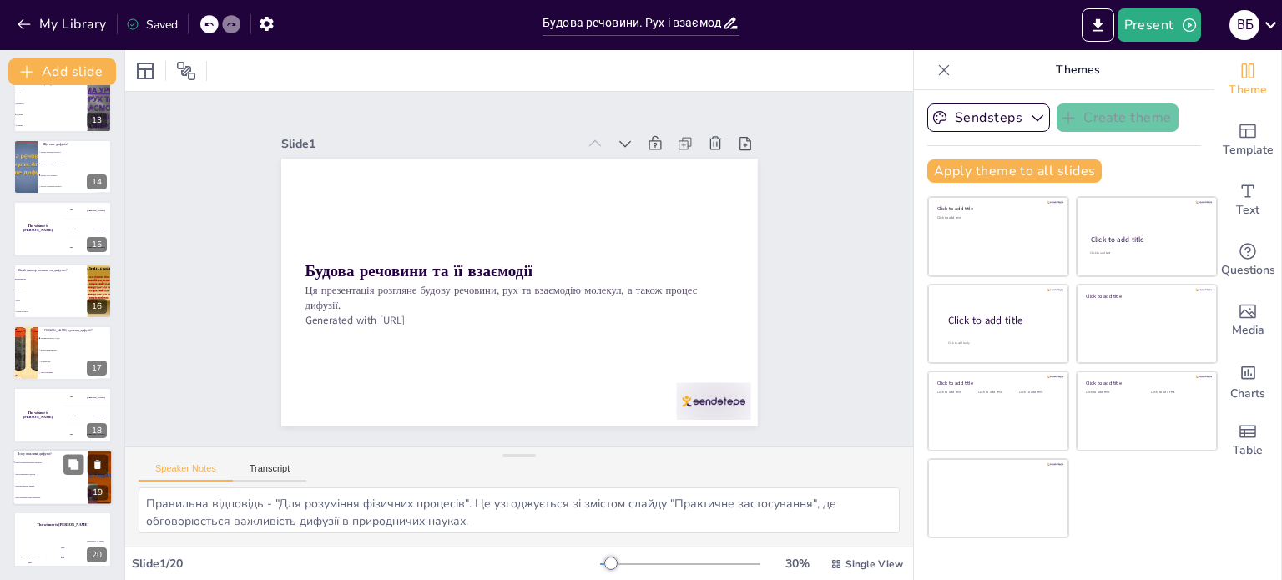
checkbox input "true"
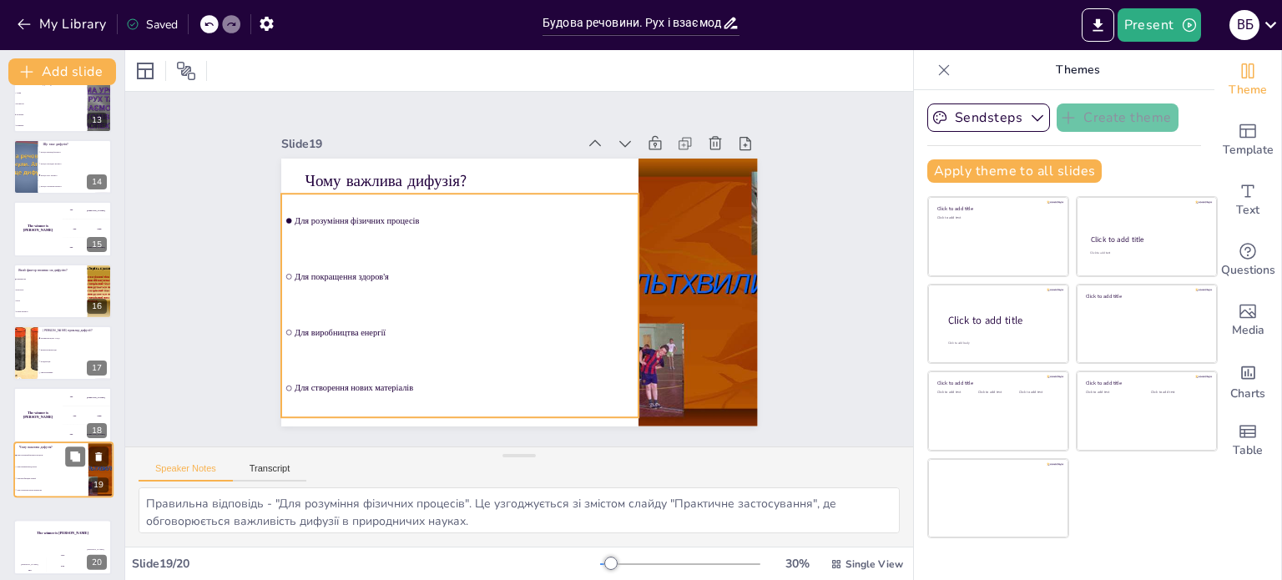
checkbox input "true"
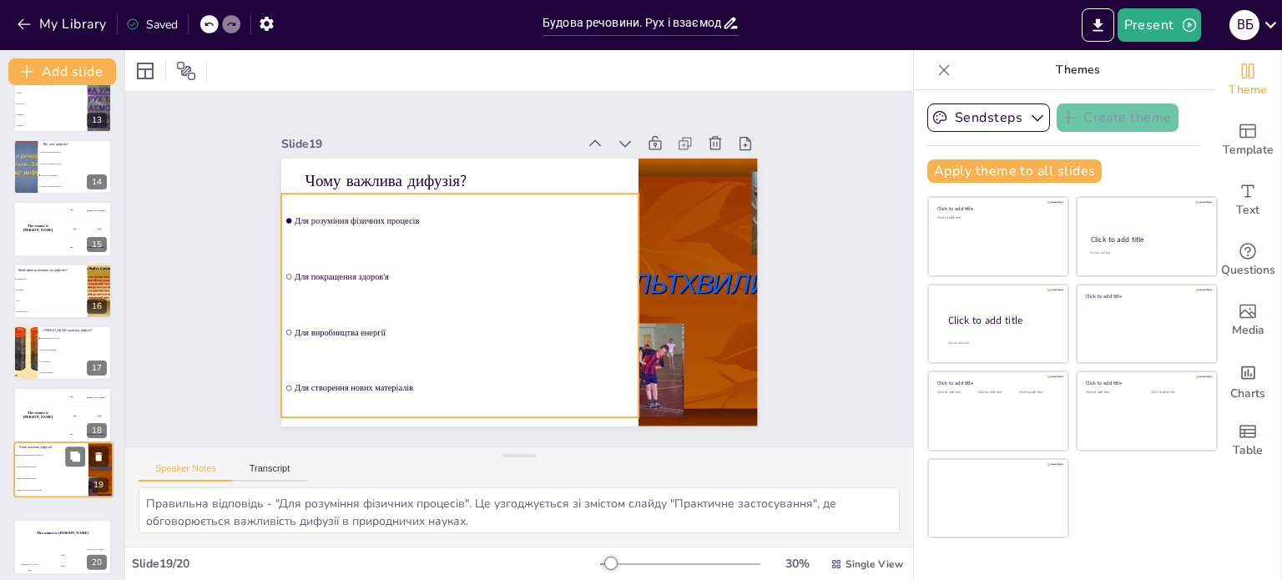
checkbox input "true"
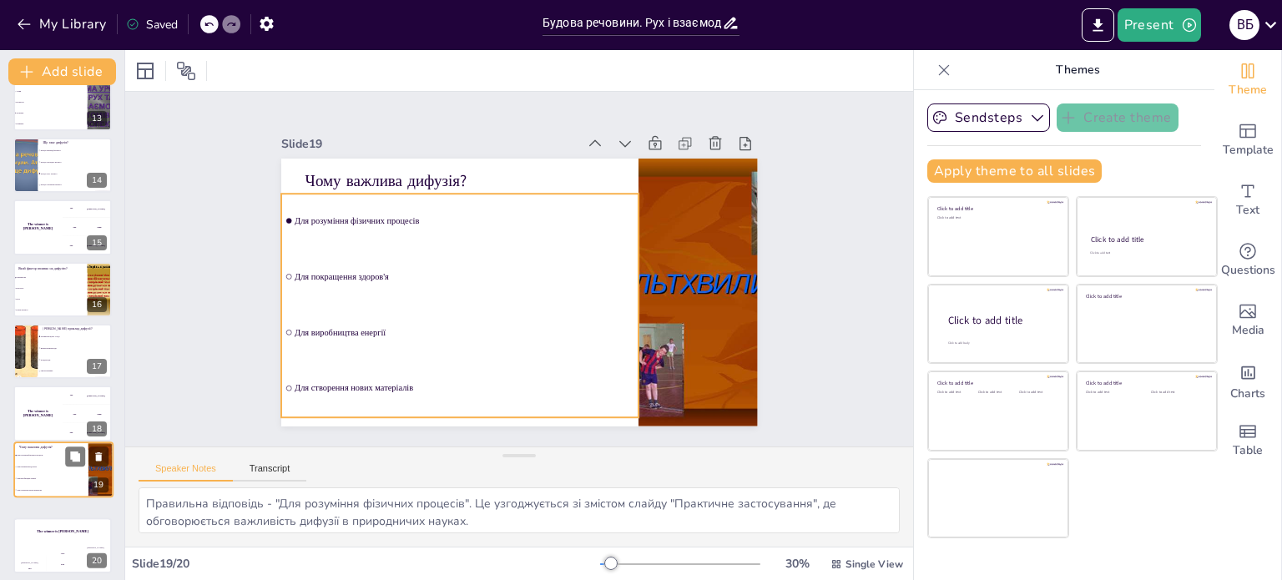
checkbox input "true"
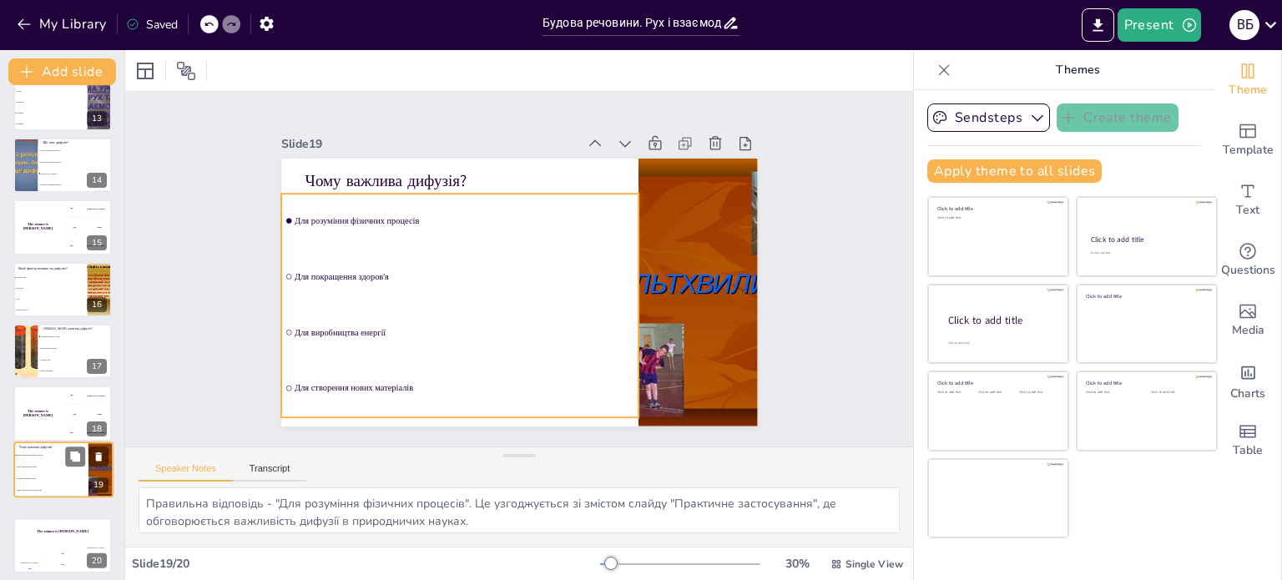
checkbox input "true"
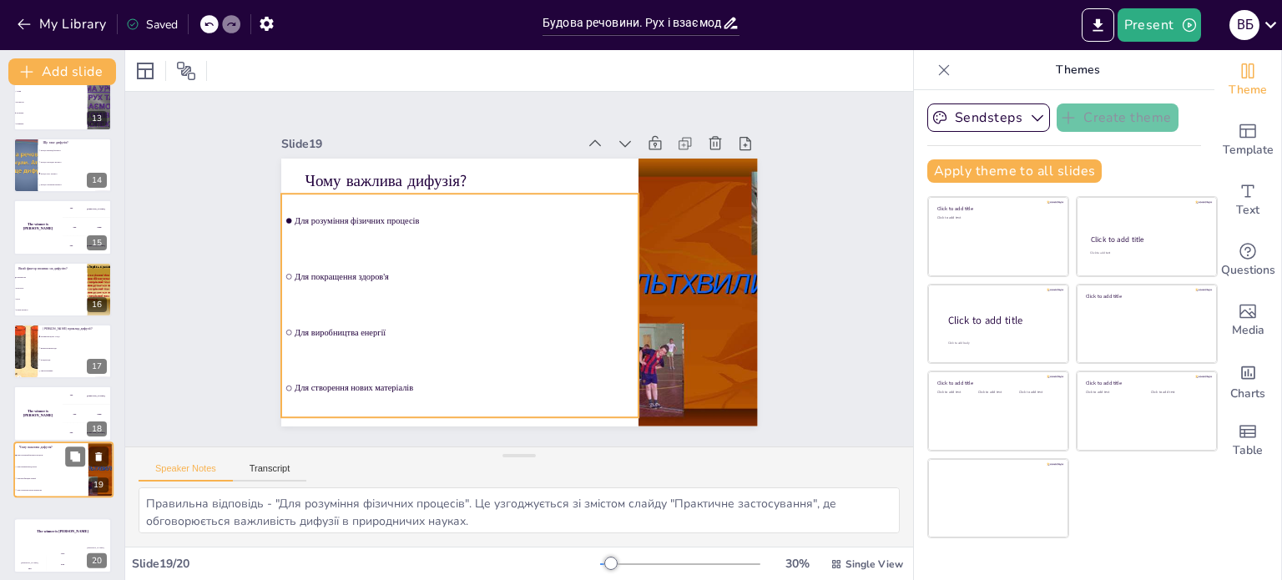
checkbox input "true"
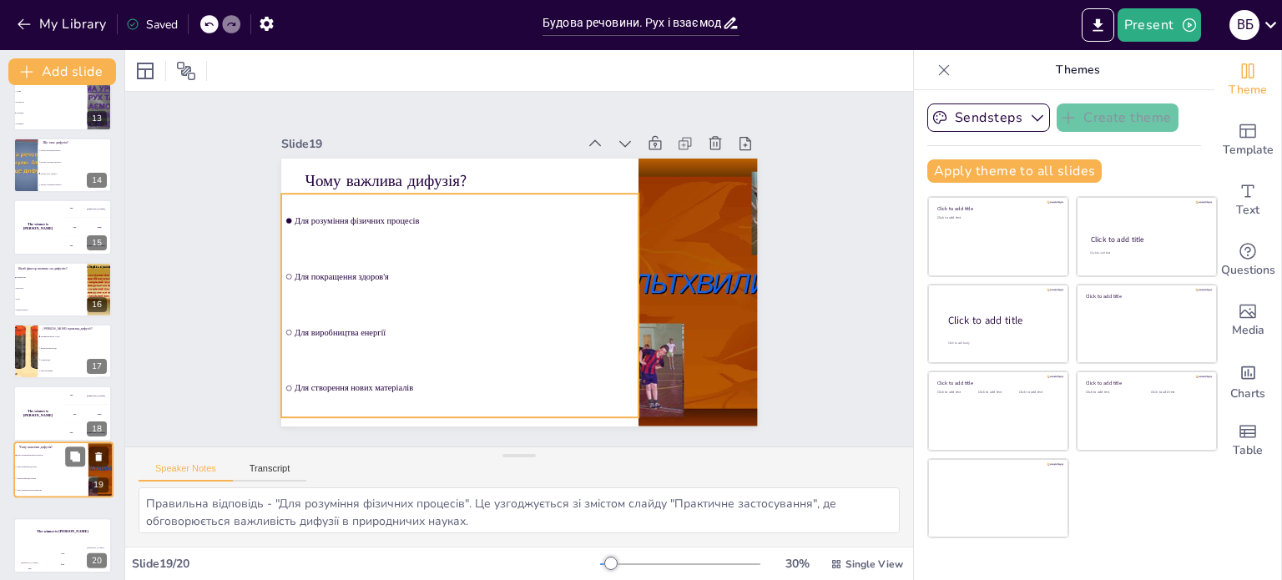
checkbox input "true"
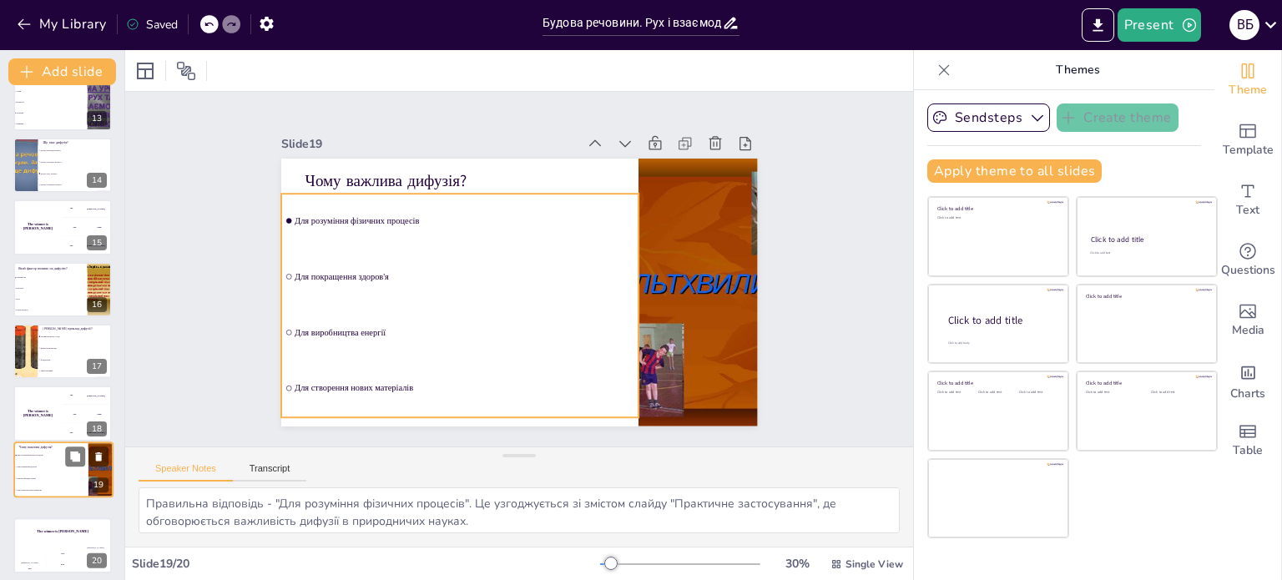
checkbox input "true"
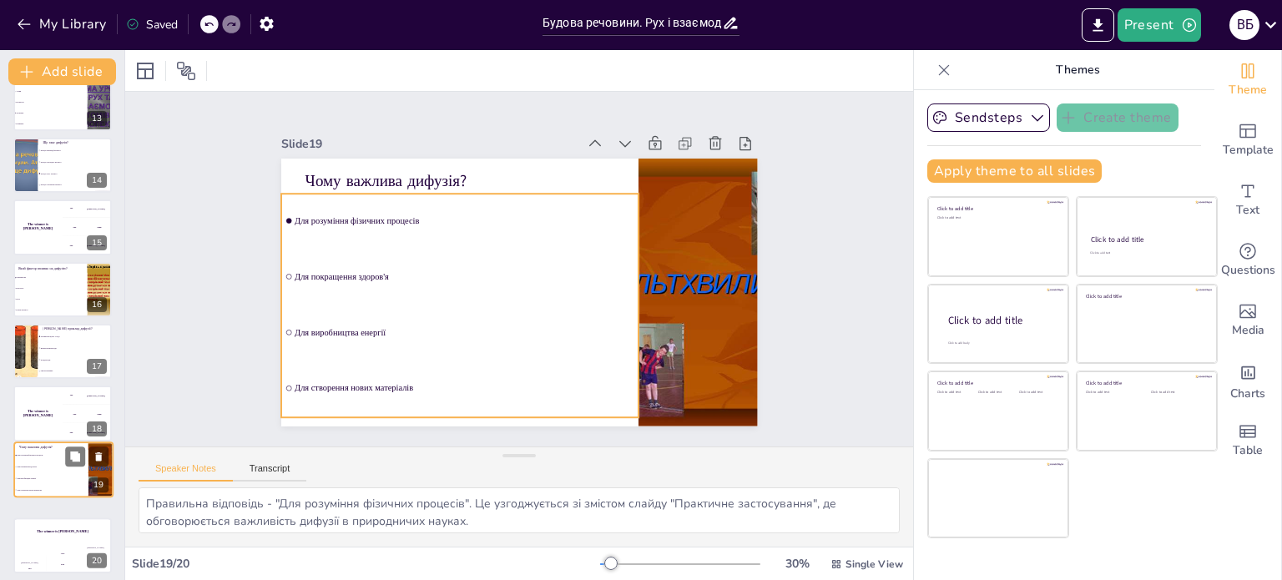
checkbox input "true"
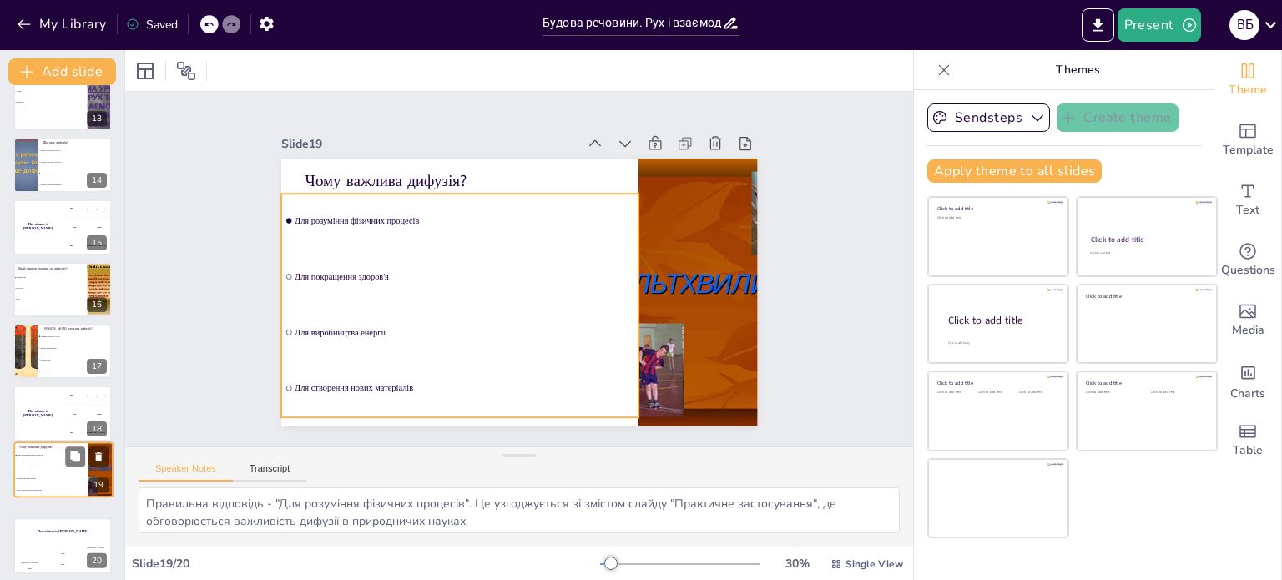
checkbox input "true"
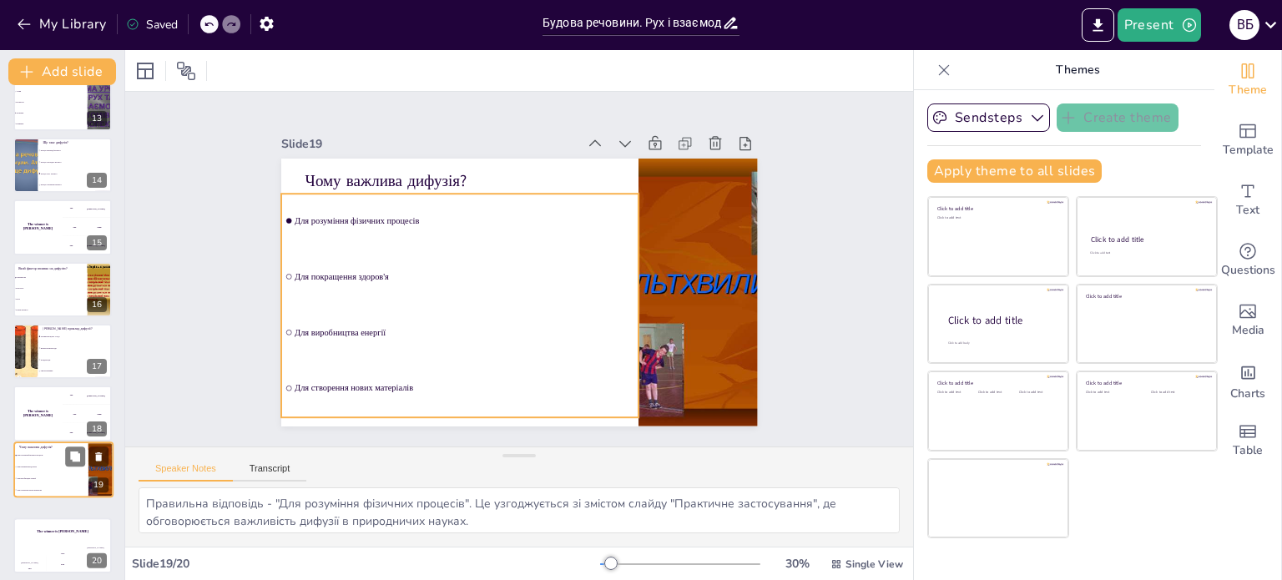
checkbox input "true"
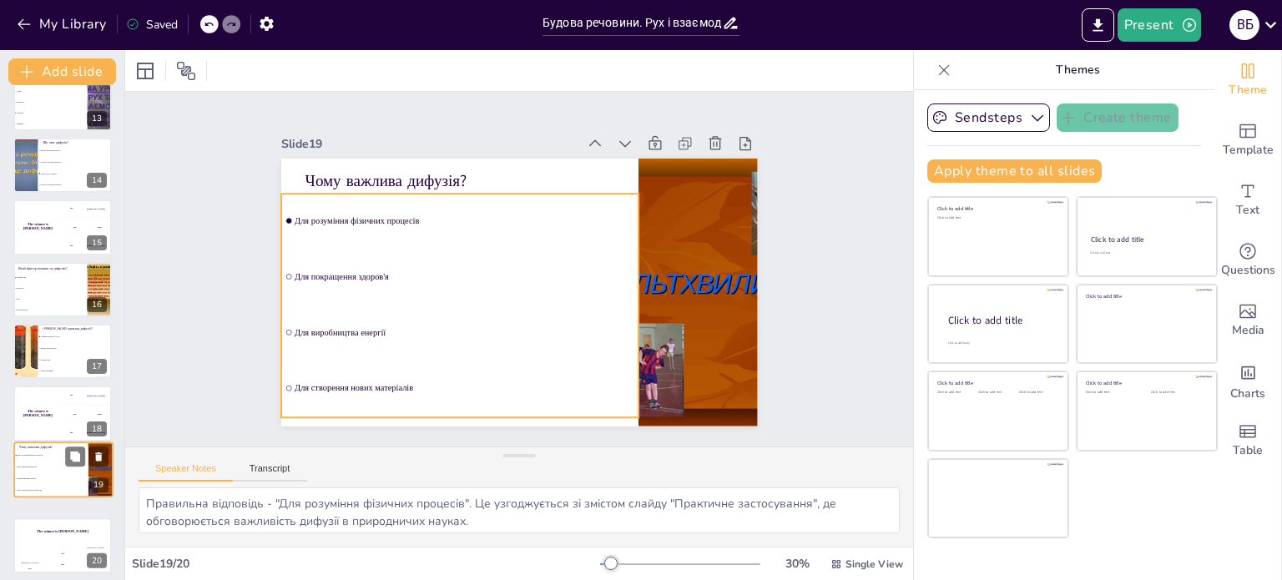
checkbox input "true"
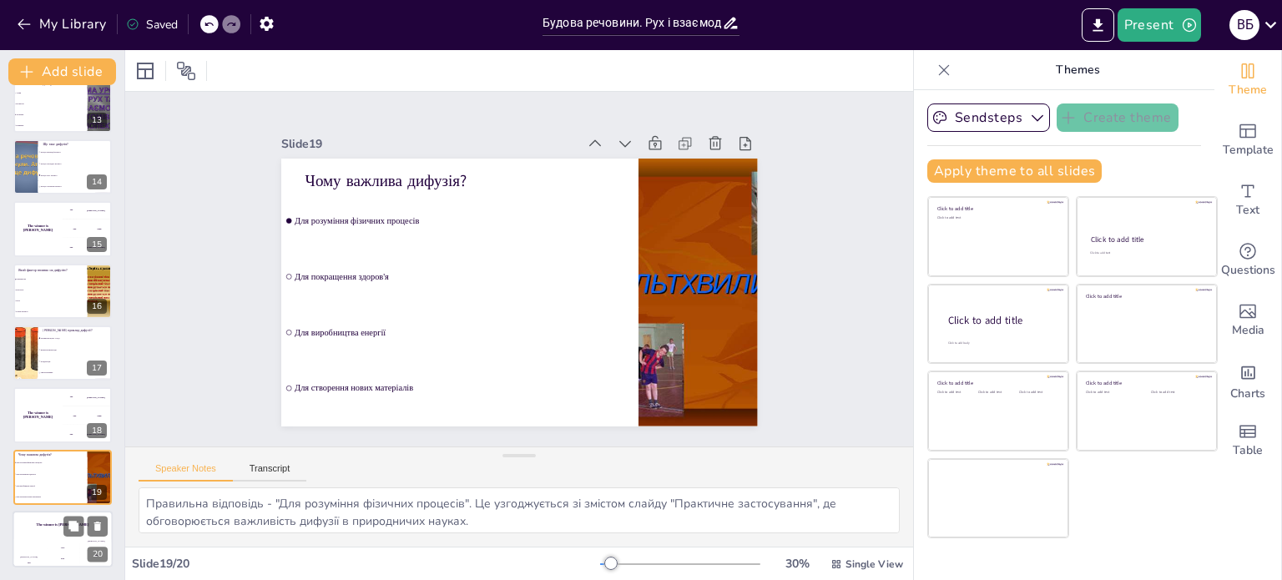
click at [45, 536] on div "The winner is [PERSON_NAME]" at bounding box center [63, 525] width 100 height 28
